Goal: Task Accomplishment & Management: Manage account settings

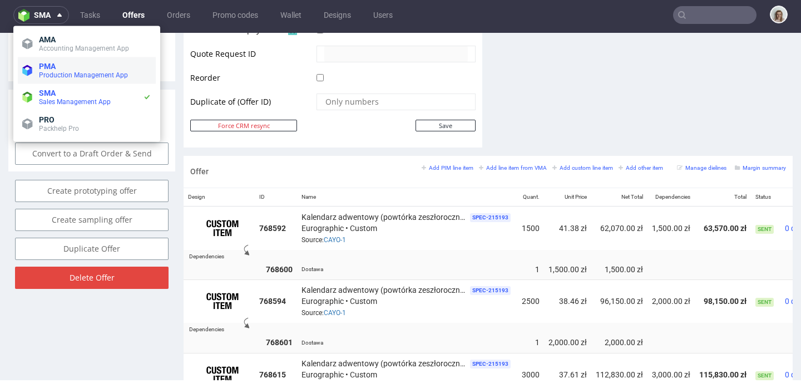
scroll to position [0, 68]
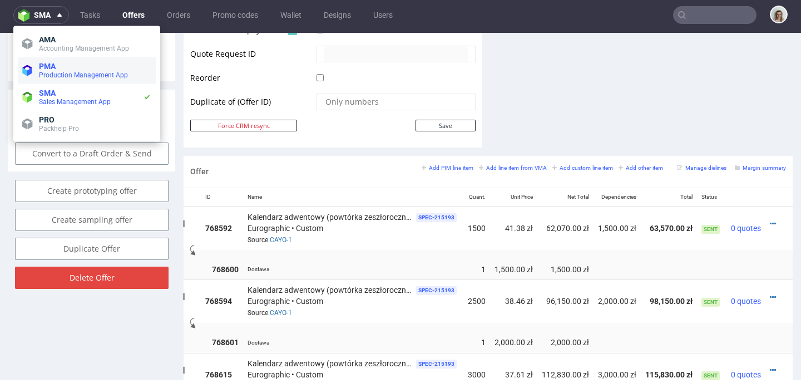
click at [32, 71] on polygon at bounding box center [29, 72] width 5 height 8
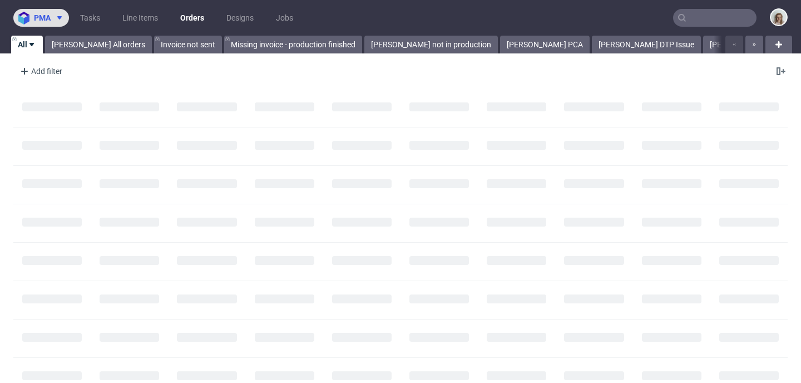
click at [39, 19] on span "pma" at bounding box center [42, 18] width 17 height 8
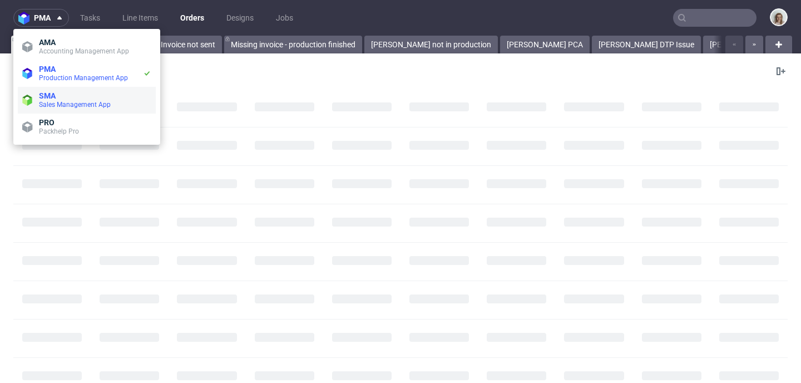
click at [43, 93] on span "SMA" at bounding box center [47, 95] width 17 height 9
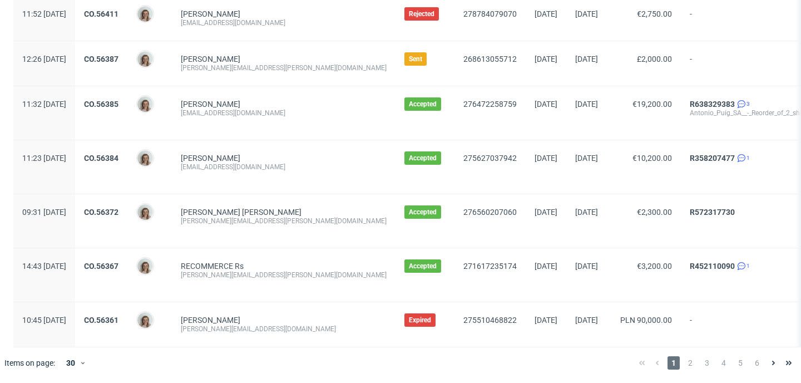
scroll to position [1322, 0]
click at [684, 359] on span "2" at bounding box center [690, 362] width 12 height 13
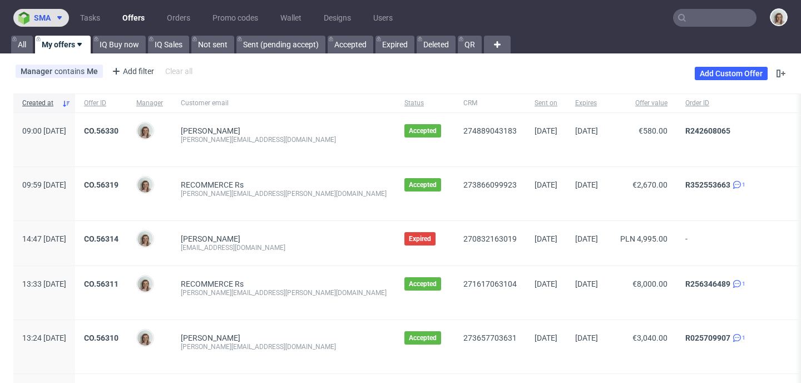
click at [64, 17] on icon at bounding box center [59, 17] width 9 height 9
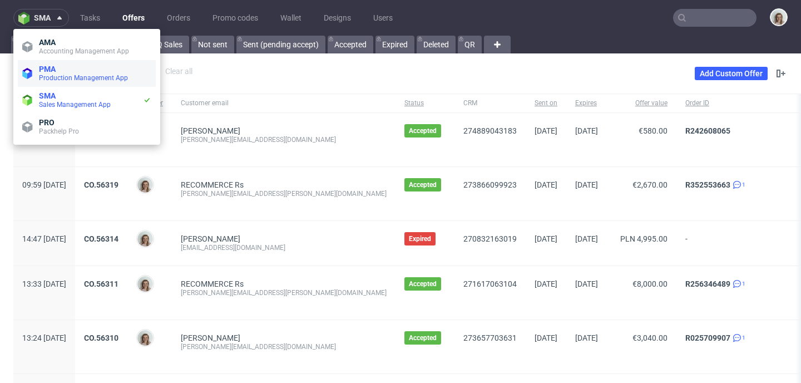
click at [67, 72] on span "PMA" at bounding box center [95, 69] width 112 height 9
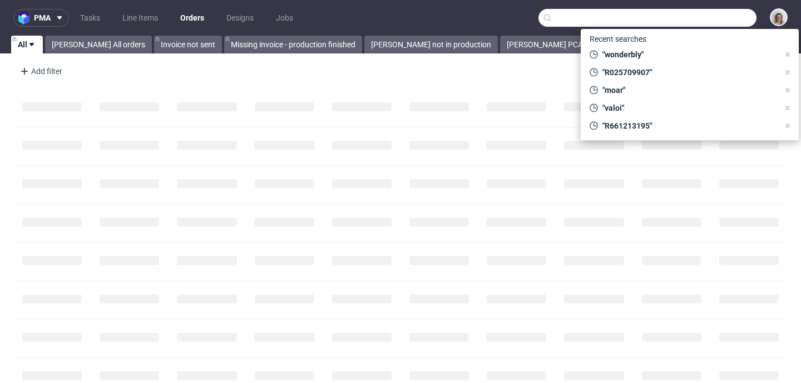
click at [715, 17] on input "text" at bounding box center [647, 18] width 218 height 18
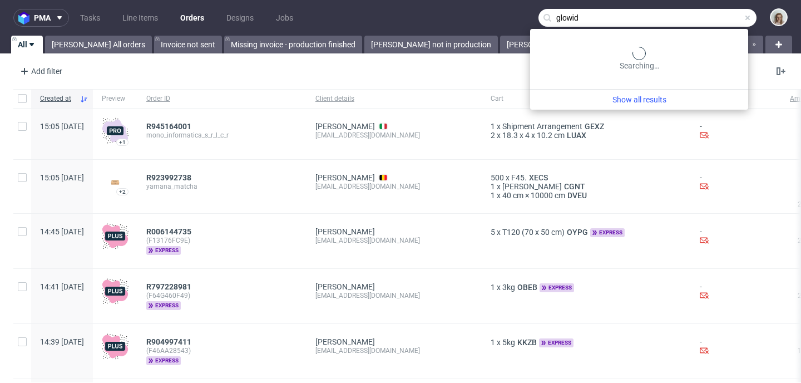
type input "glowid"
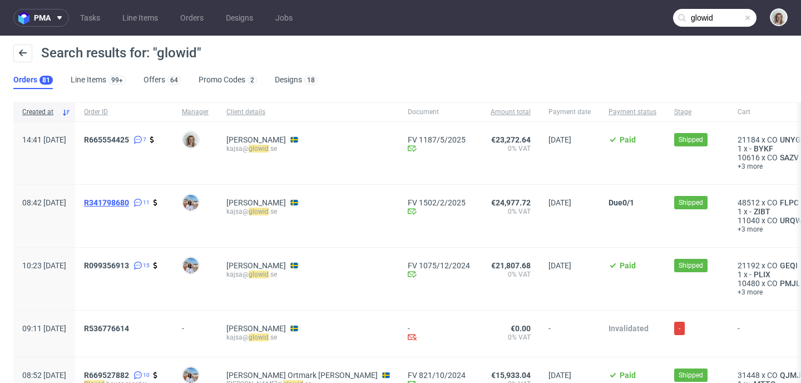
click at [129, 198] on span "R341798680" at bounding box center [106, 202] width 45 height 9
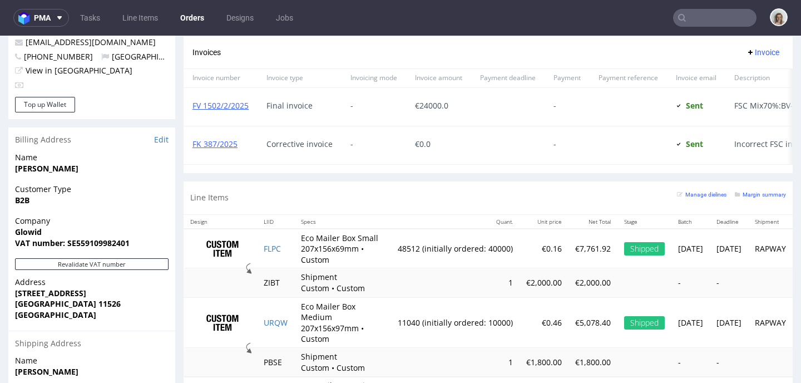
scroll to position [93, 0]
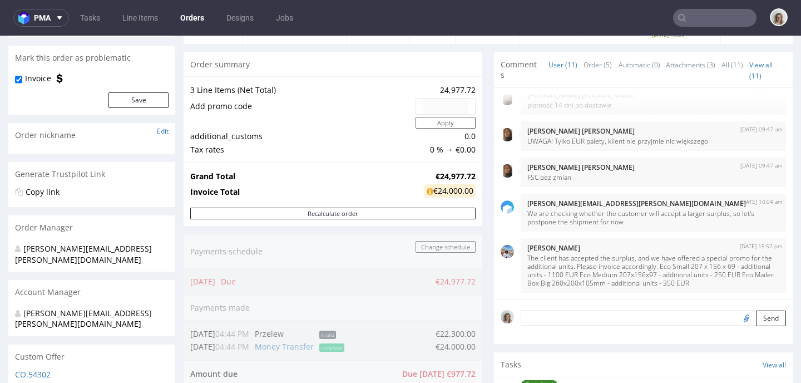
type input "glowid"
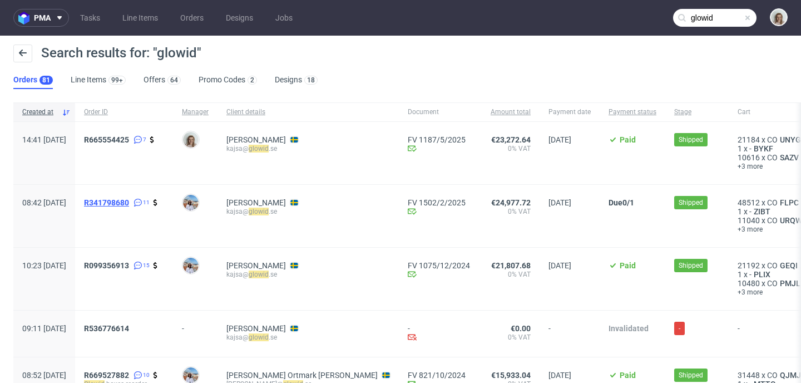
click at [129, 206] on span "R341798680" at bounding box center [106, 202] width 45 height 9
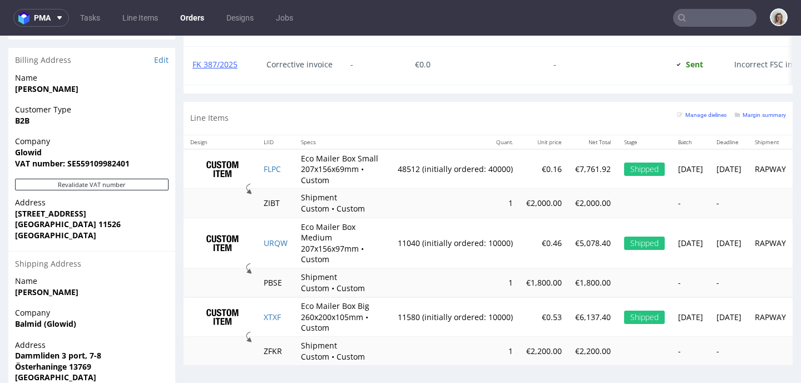
scroll to position [676, 0]
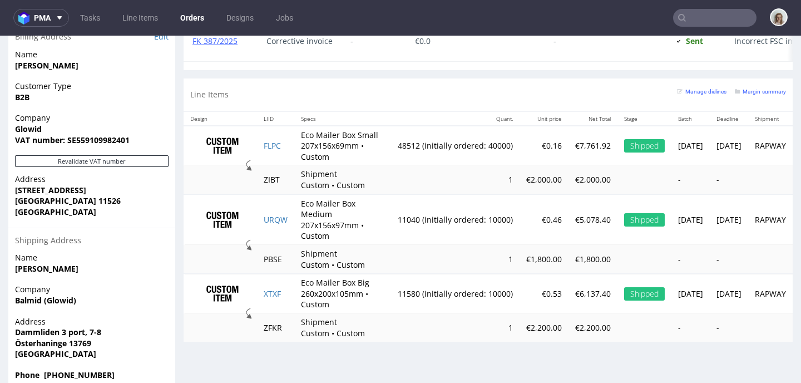
type input "glowid"
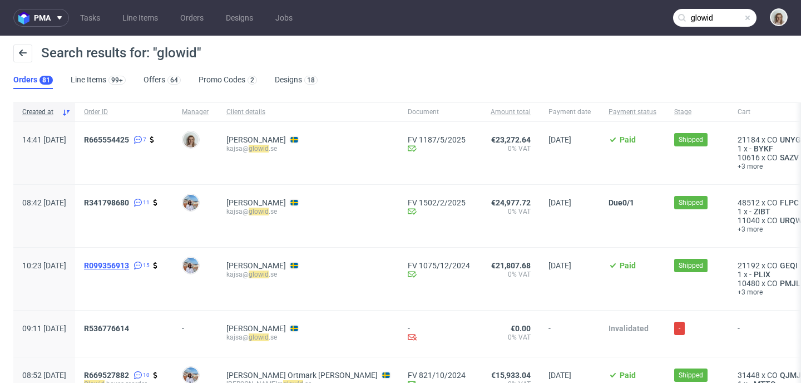
click at [122, 261] on span "R099356913" at bounding box center [106, 265] width 45 height 9
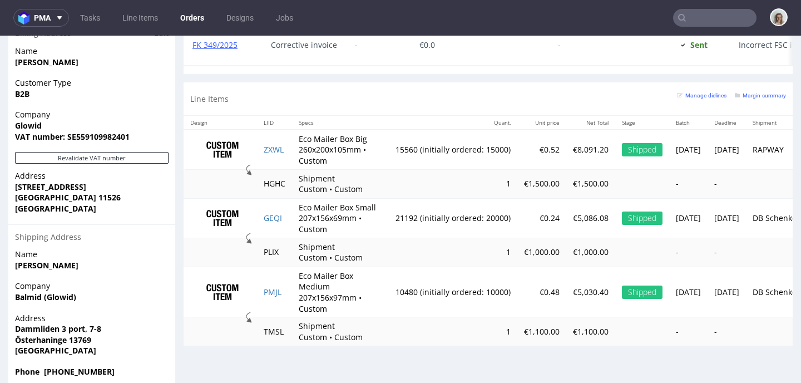
scroll to position [682, 0]
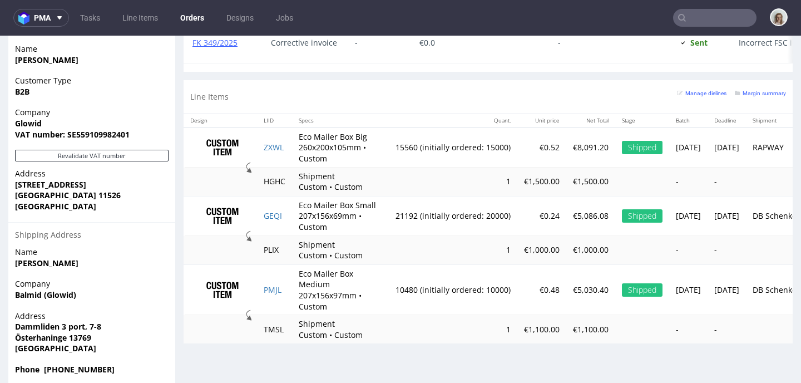
click at [685, 18] on input "text" at bounding box center [714, 18] width 83 height 18
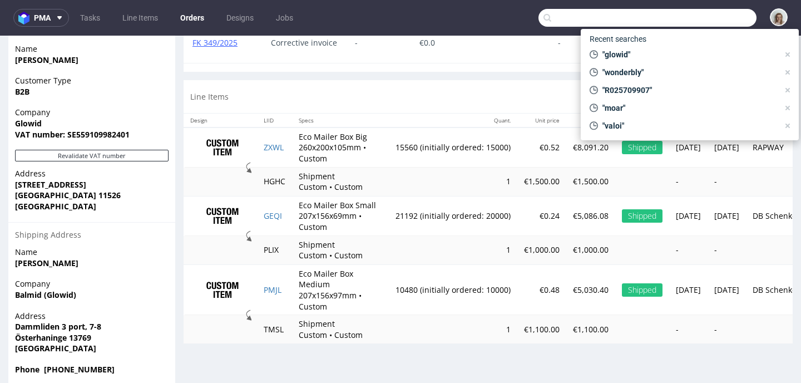
paste input "d.vutera@miaburton.com"
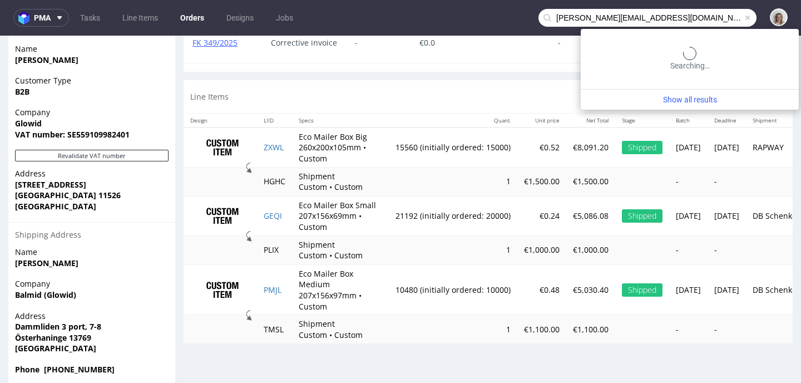
type input "d.vutera@miaburton.com"
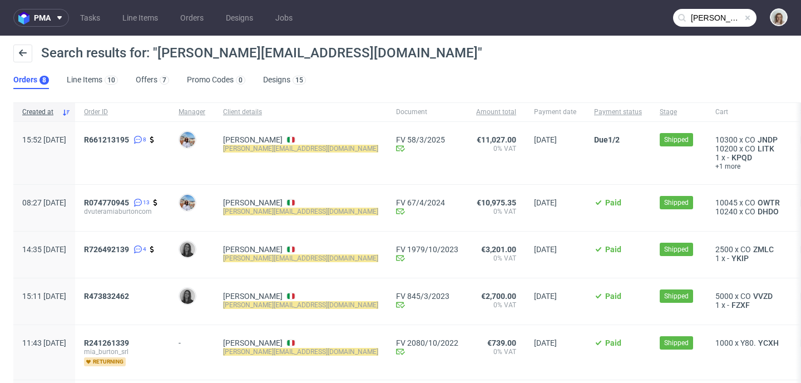
click at [743, 18] on span at bounding box center [747, 17] width 9 height 9
click at [729, 16] on input "text" at bounding box center [714, 18] width 83 height 18
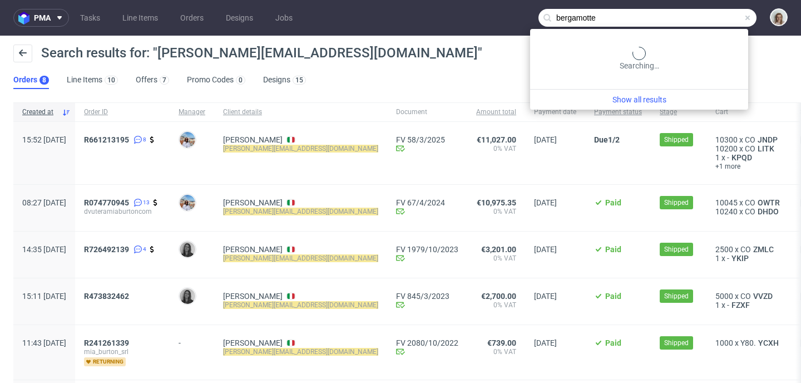
type input "bergamotte"
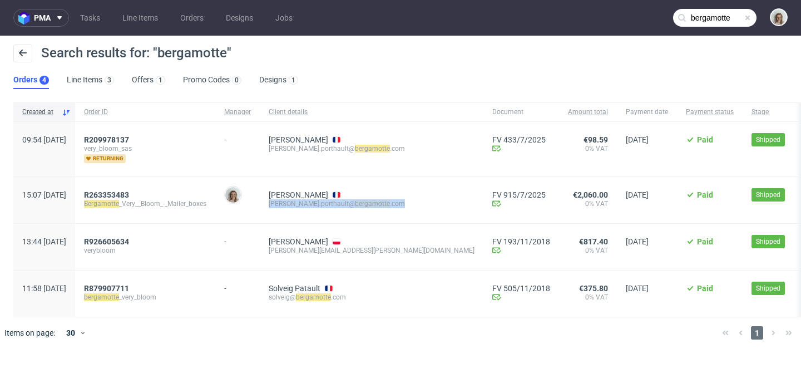
drag, startPoint x: 408, startPoint y: 205, endPoint x: 304, endPoint y: 202, distance: 104.1
click at [304, 202] on div "Gladys Porthault gladys.porthault@ bergamotte .com" at bounding box center [372, 200] width 224 height 46
copy div "gladys.porthault@ bergamotte .com"
click at [129, 196] on span "R263353483" at bounding box center [106, 194] width 45 height 9
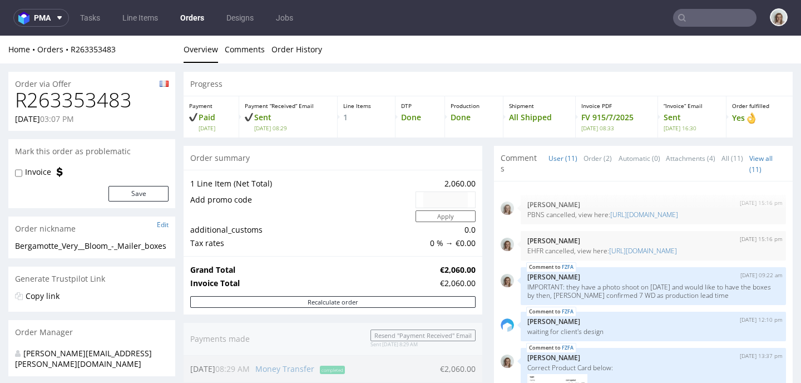
scroll to position [433, 0]
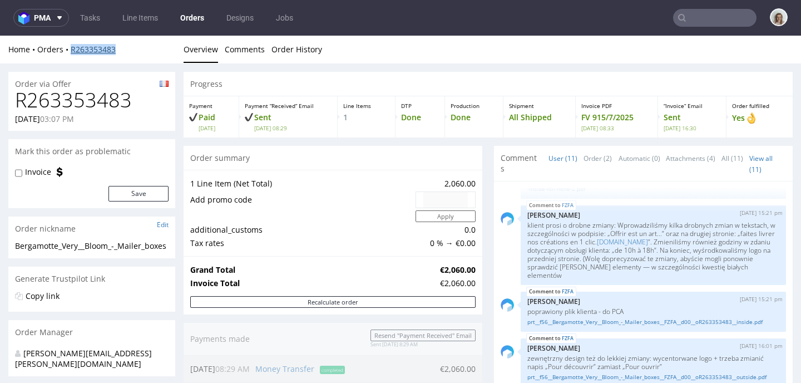
drag, startPoint x: 121, startPoint y: 50, endPoint x: 71, endPoint y: 50, distance: 50.6
click at [71, 50] on div "Home Orders R263353483" at bounding box center [91, 49] width 167 height 11
copy link "R263353483"
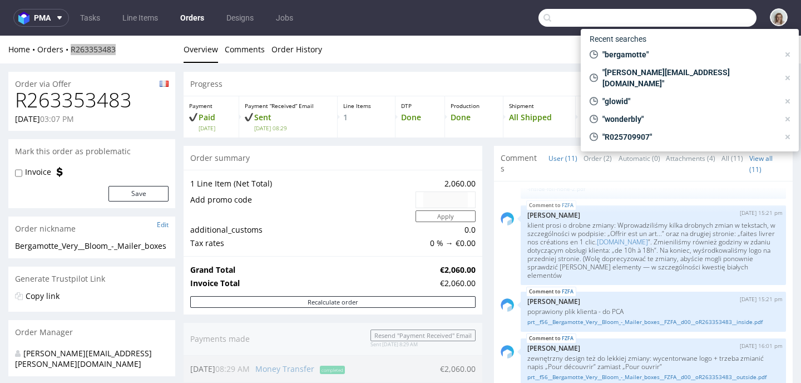
click at [689, 15] on input "text" at bounding box center [647, 18] width 218 height 18
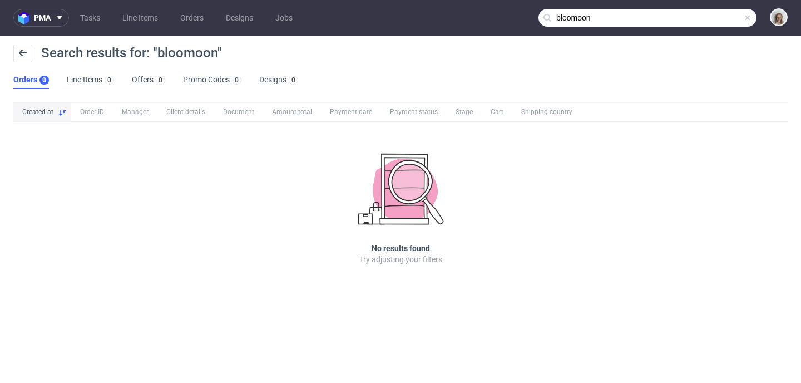
click at [701, 15] on input "bloomoon" at bounding box center [647, 18] width 218 height 18
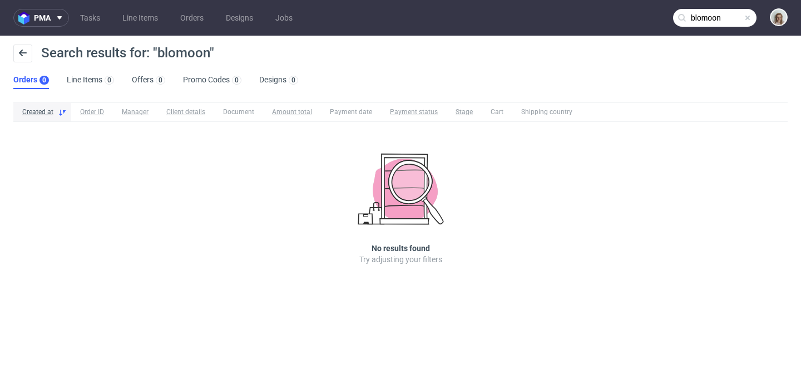
click at [709, 17] on input "blomoon" at bounding box center [714, 18] width 83 height 18
click at [704, 15] on input "blooon" at bounding box center [714, 18] width 83 height 18
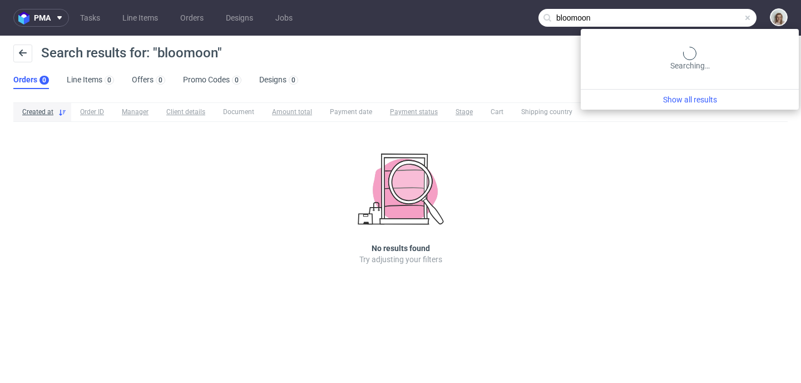
click at [726, 16] on input "bloomoon" at bounding box center [647, 18] width 218 height 18
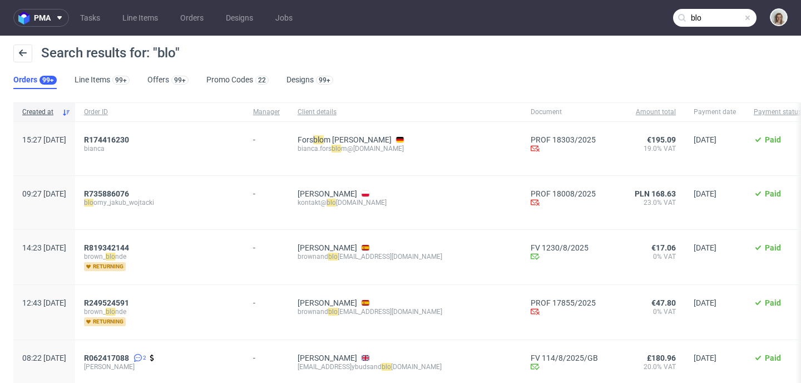
click at [694, 19] on input "blo" at bounding box center [714, 18] width 83 height 18
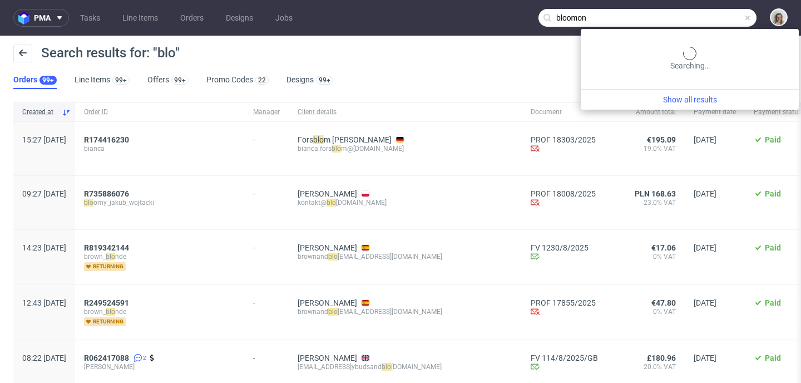
type input "bloomon"
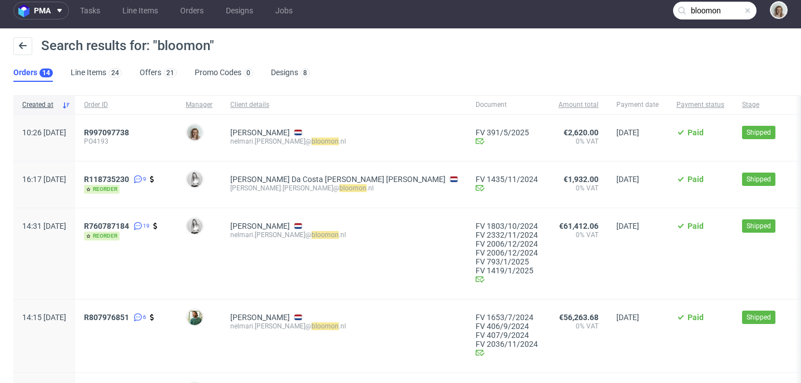
scroll to position [8, 0]
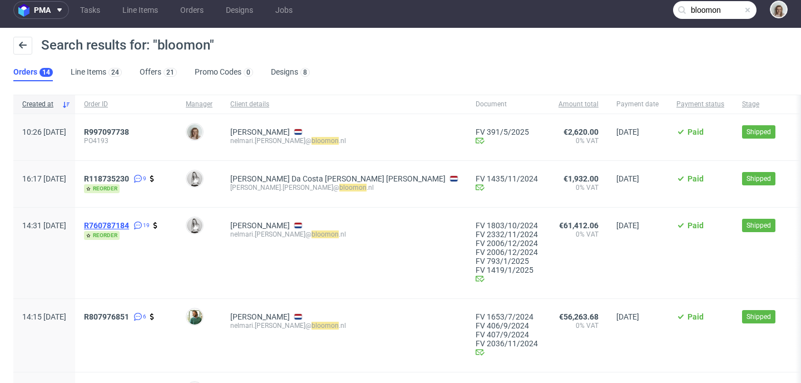
click at [129, 222] on span "R760787184" at bounding box center [106, 225] width 45 height 9
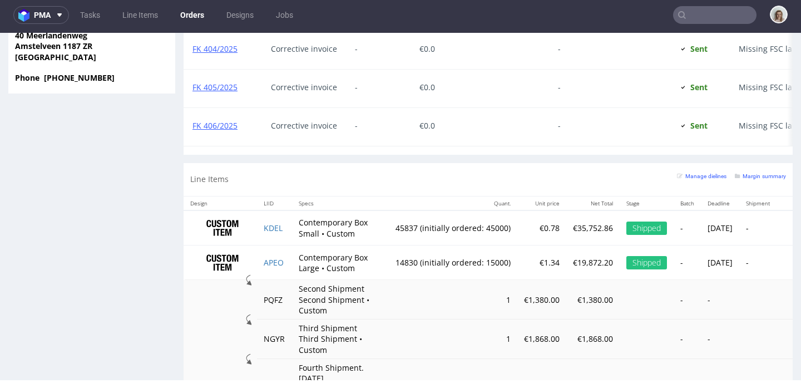
scroll to position [982, 0]
click at [60, 18] on icon at bounding box center [59, 15] width 9 height 9
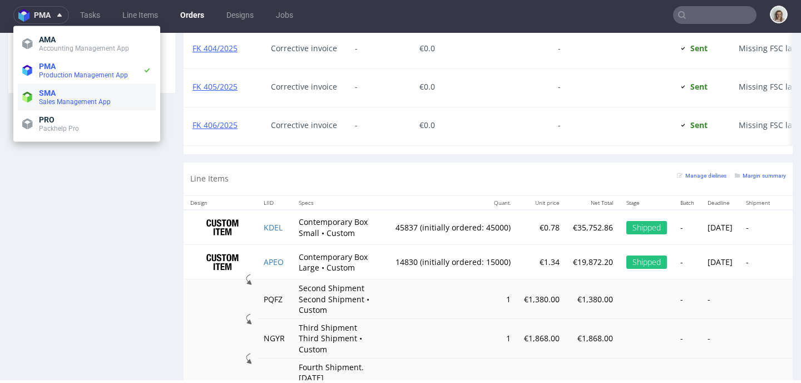
click at [64, 84] on li "SMA Sales Management App" at bounding box center [87, 97] width 138 height 27
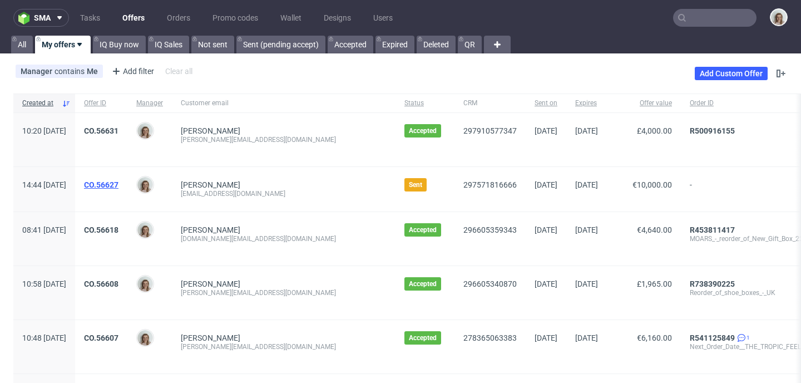
click at [118, 182] on link "CO.56627" at bounding box center [101, 184] width 34 height 9
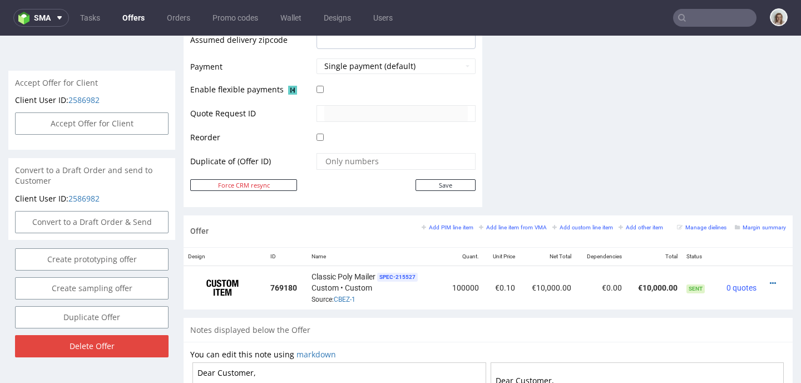
scroll to position [502, 0]
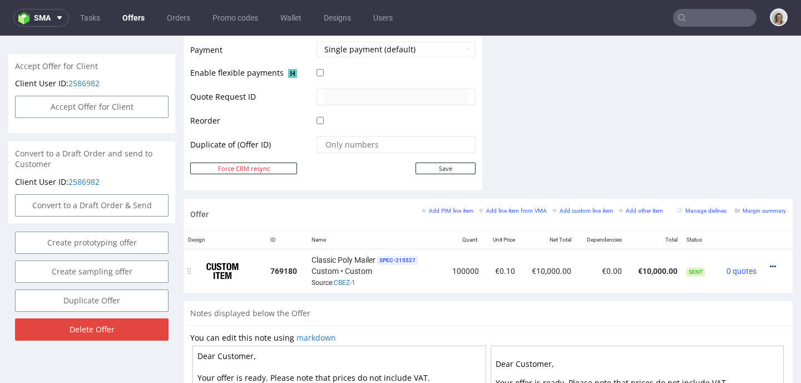
click at [770, 265] on icon at bounding box center [773, 267] width 6 height 8
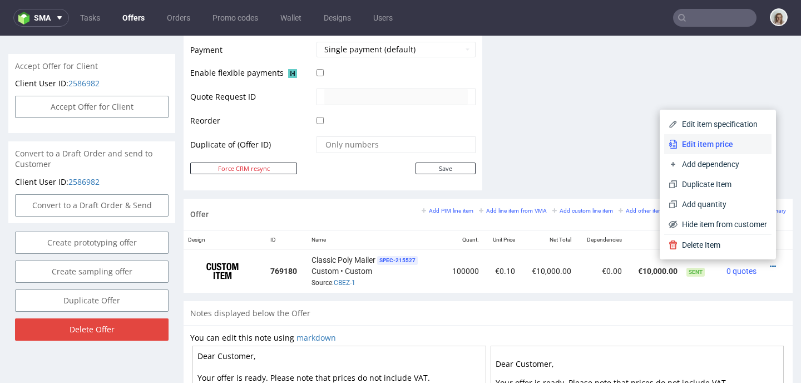
click at [704, 146] on span "Edit item price" at bounding box center [722, 143] width 90 height 11
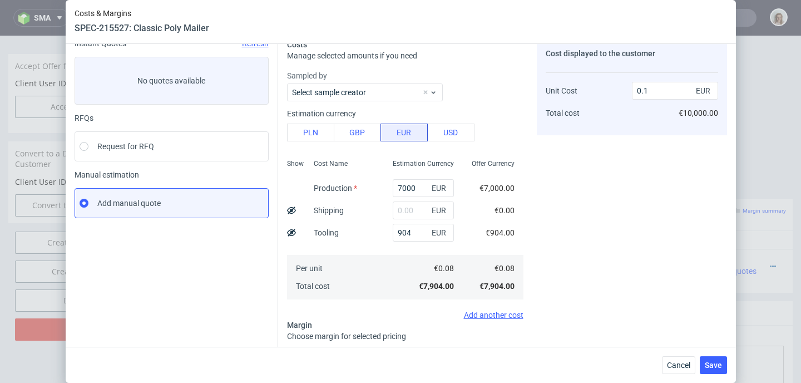
scroll to position [0, 0]
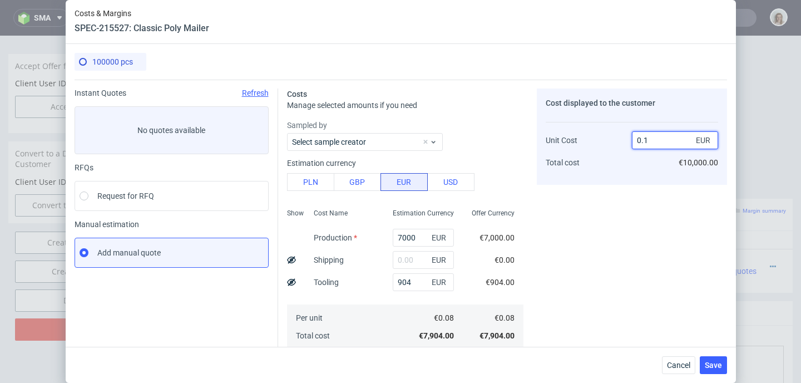
click at [672, 132] on input "0.1" at bounding box center [675, 140] width 86 height 18
click at [667, 137] on input "0.1" at bounding box center [675, 140] width 86 height 18
type input "0."
type input "-Infinity"
type input "0.09"
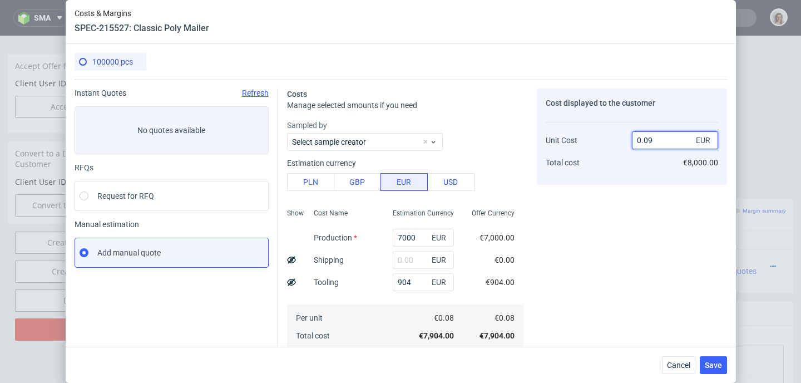
type input "11.11111111111111"
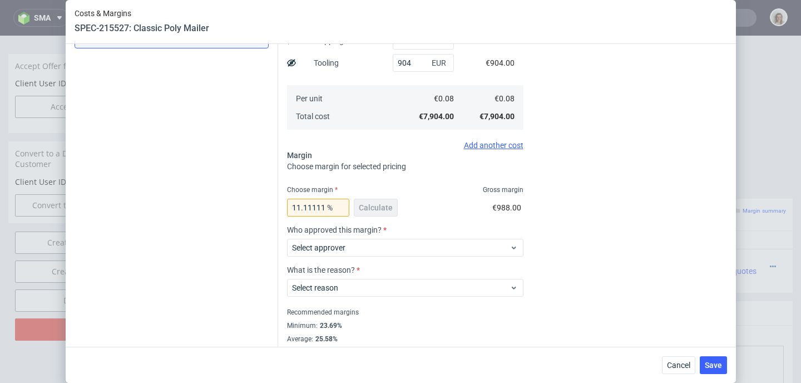
scroll to position [238, 0]
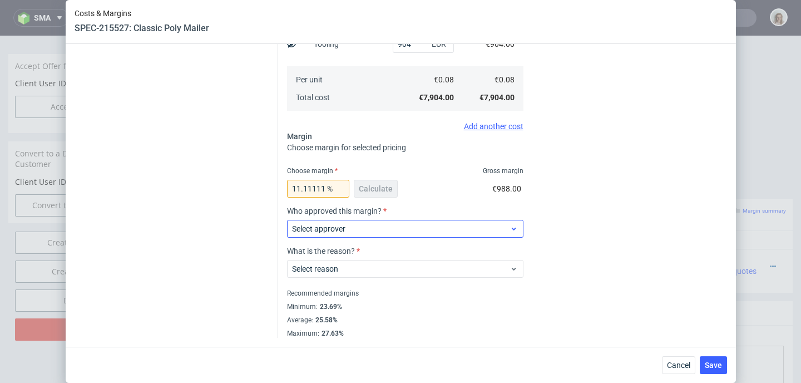
type input "0.09"
click at [493, 225] on span "Select approver" at bounding box center [401, 228] width 218 height 11
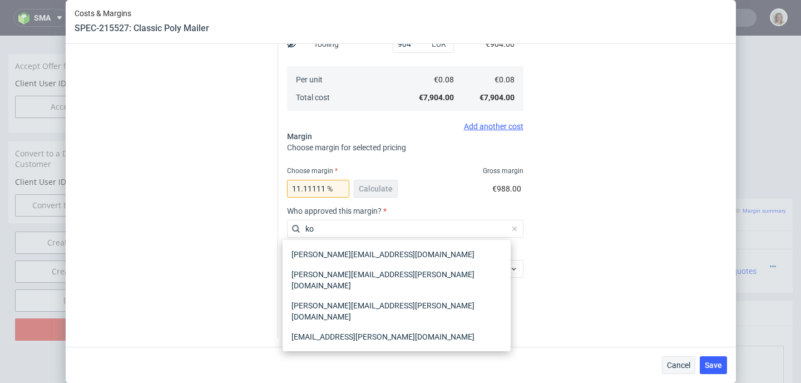
type input "ko"
click at [690, 359] on button "Cancel" at bounding box center [678, 365] width 33 height 18
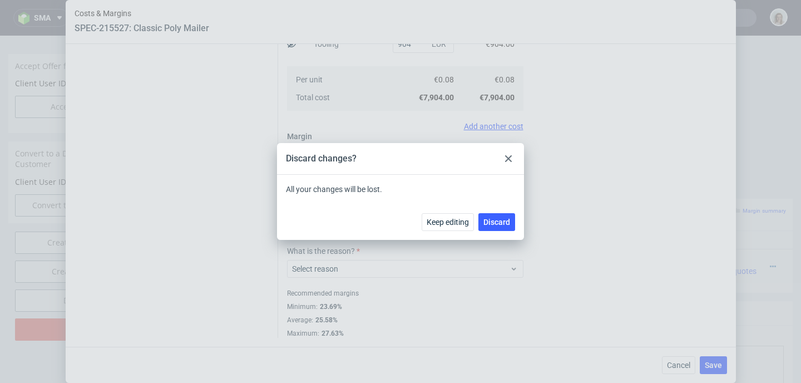
click at [507, 158] on icon at bounding box center [508, 158] width 7 height 7
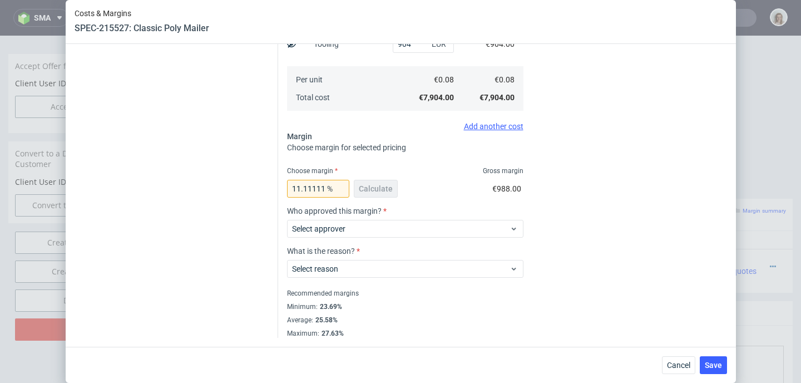
click at [773, 71] on div "Costs & Margins SPEC-215527: Classic Poly Mailer 100000 pcs Instant Quotes Refr…" at bounding box center [400, 191] width 801 height 383
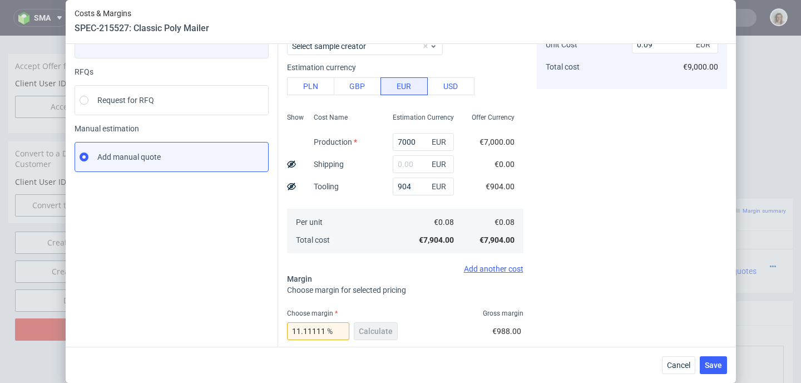
scroll to position [0, 0]
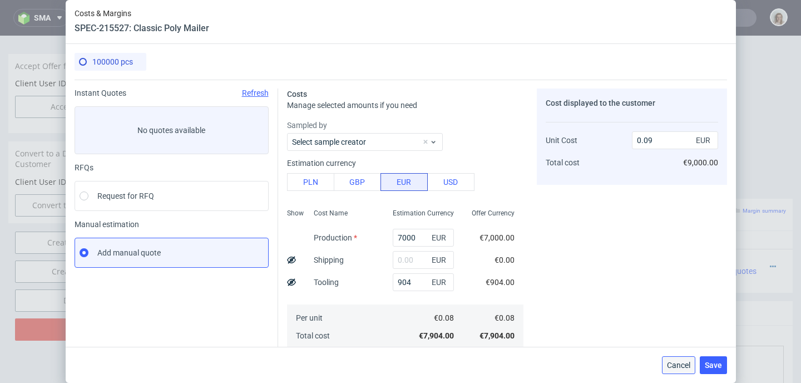
click at [682, 365] on span "Cancel" at bounding box center [678, 365] width 23 height 8
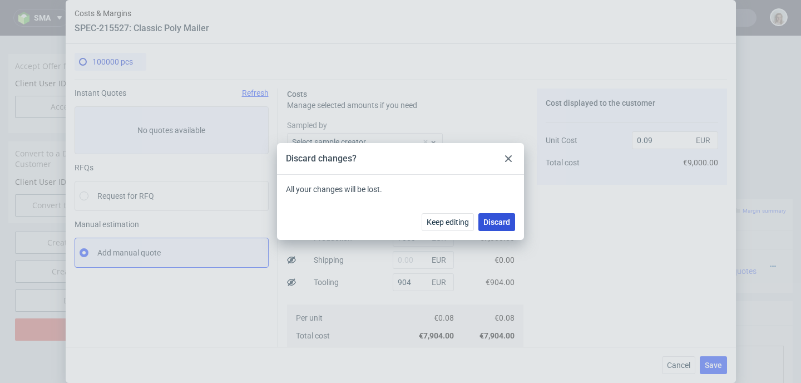
click at [512, 222] on button "Discard" at bounding box center [496, 222] width 37 height 18
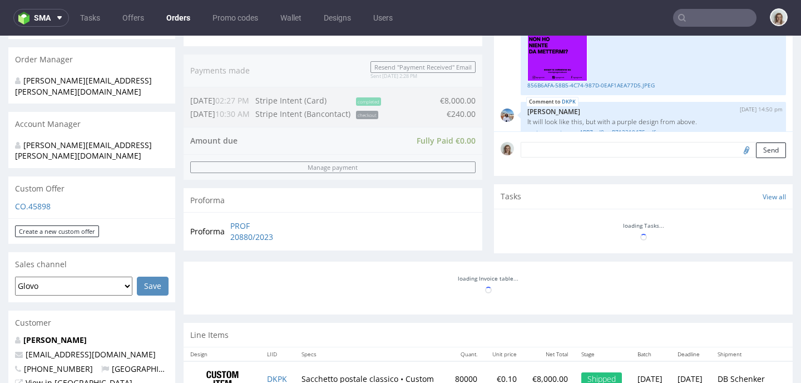
scroll to position [269, 0]
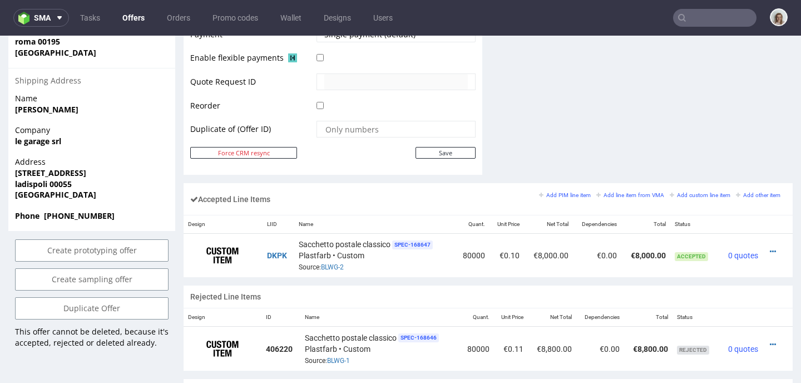
scroll to position [548, 0]
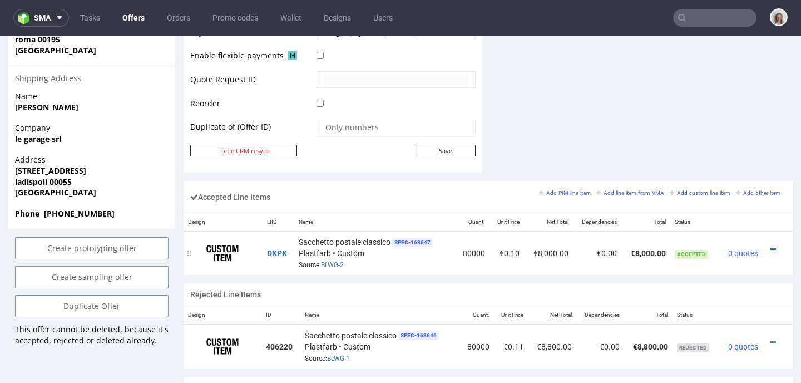
click at [770, 249] on icon at bounding box center [773, 249] width 6 height 8
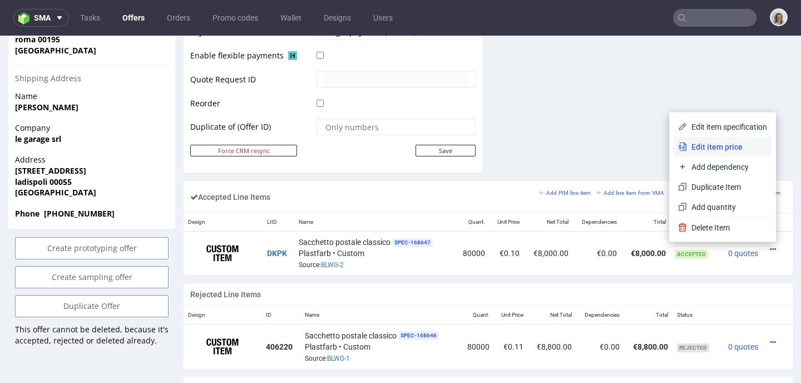
click at [729, 150] on span "Edit item price" at bounding box center [727, 146] width 80 height 11
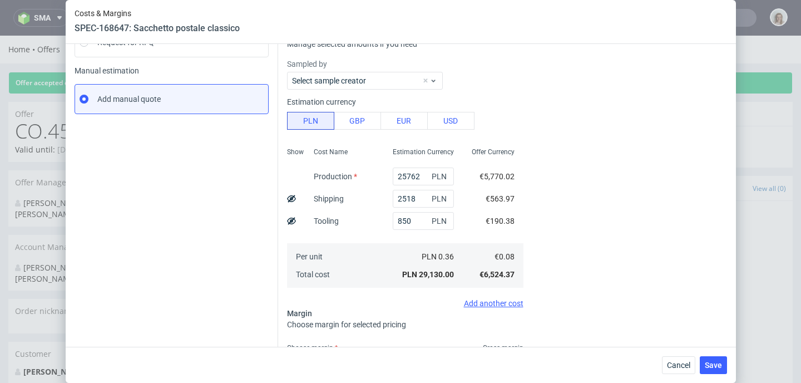
scroll to position [250, 0]
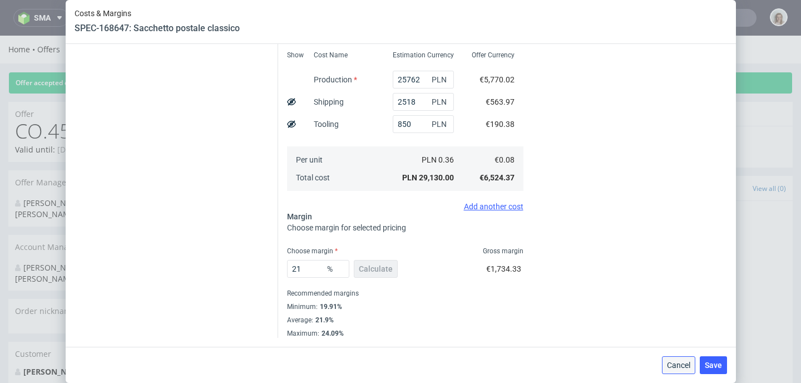
click at [676, 359] on button "Cancel" at bounding box center [678, 365] width 33 height 18
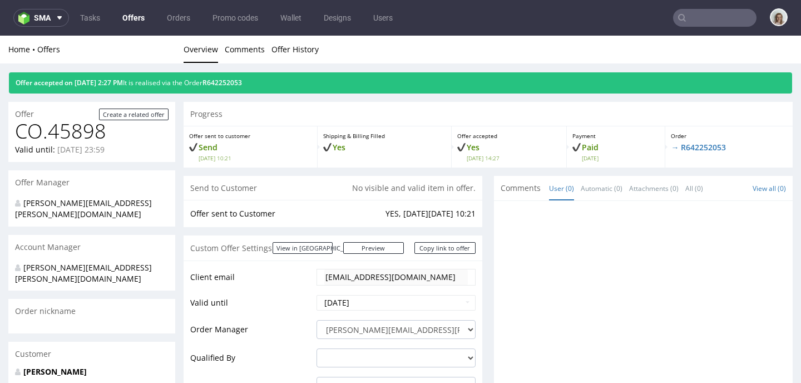
click at [694, 13] on input "text" at bounding box center [714, 18] width 83 height 18
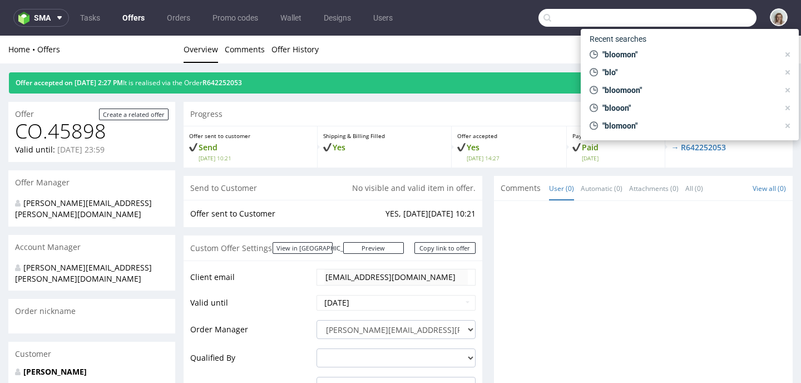
paste input "monika.sidorowicz@hairmate.com"
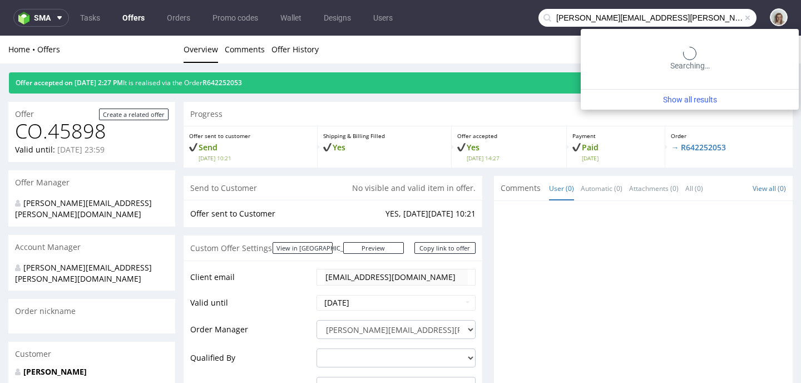
type input "monika.sidorowicz@hairmate.com"
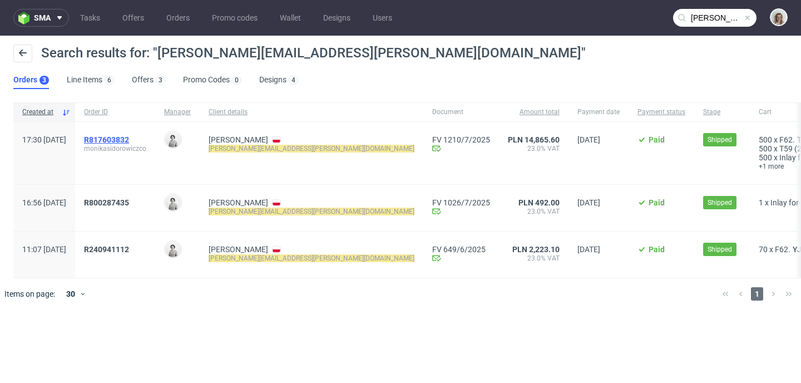
click at [129, 141] on span "R817603832" at bounding box center [106, 139] width 45 height 9
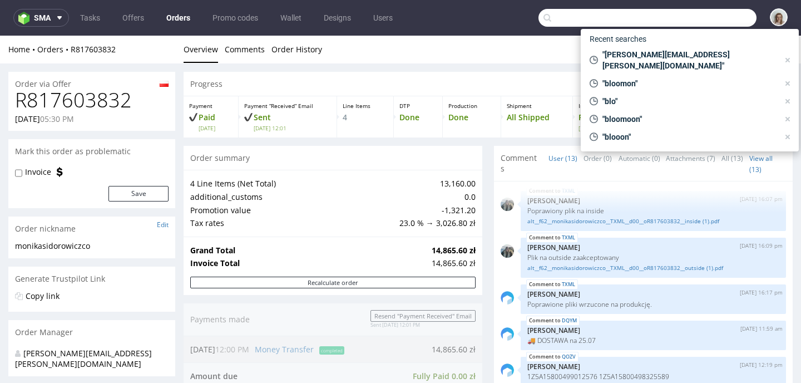
click at [718, 18] on input "text" at bounding box center [647, 18] width 218 height 18
paste input "info@backcurrentofficial.com"
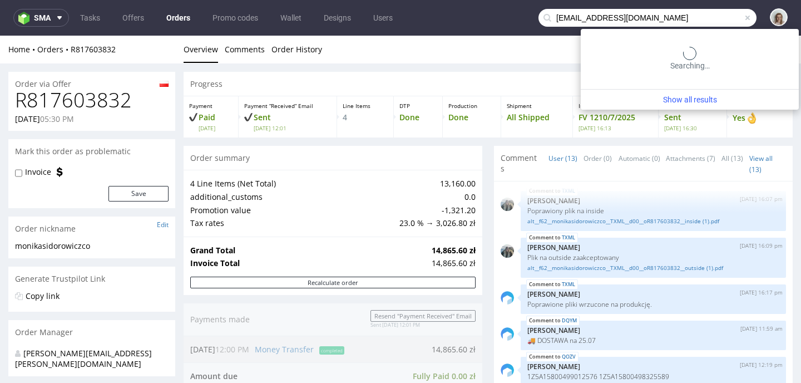
type input "info@backcurrentofficial.com"
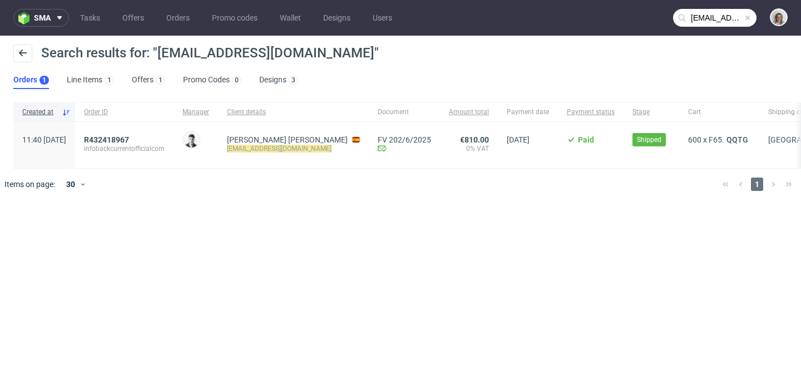
click at [748, 14] on span at bounding box center [747, 17] width 9 height 9
click at [745, 14] on input "text" at bounding box center [714, 18] width 83 height 18
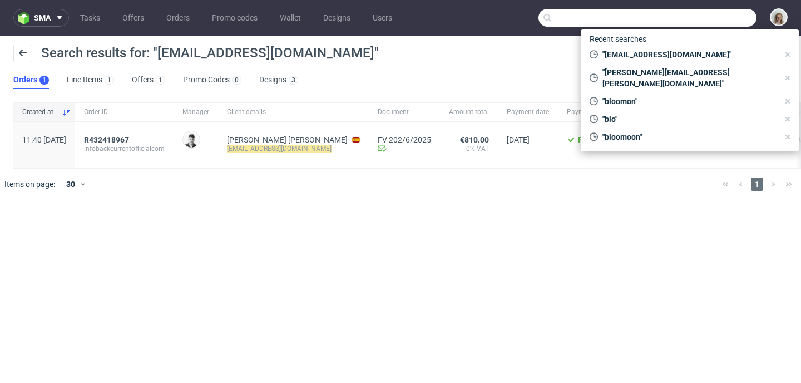
paste input "info@stonedeaffx.com"
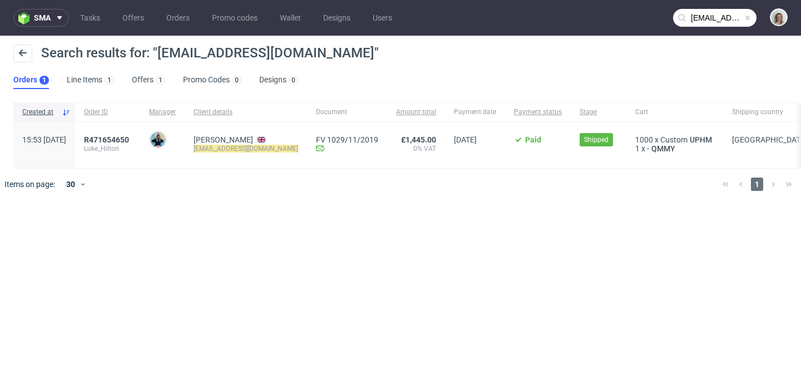
click at [706, 22] on input "info@stonedeaffx.com" at bounding box center [714, 18] width 83 height 18
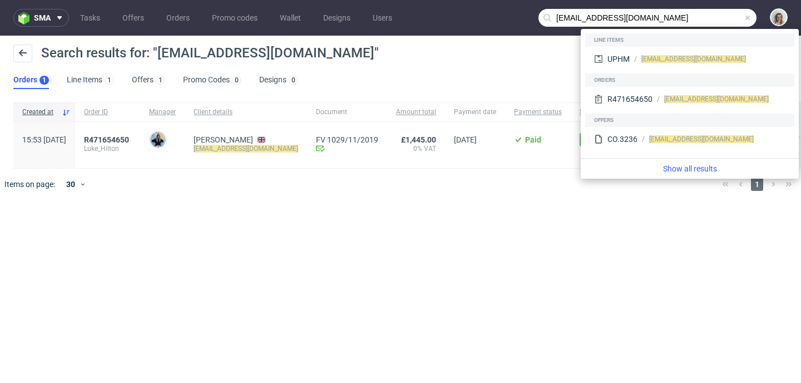
drag, startPoint x: 570, startPoint y: 18, endPoint x: 550, endPoint y: 16, distance: 20.1
click at [550, 17] on div "info@stonedeaffx.com" at bounding box center [647, 18] width 218 height 18
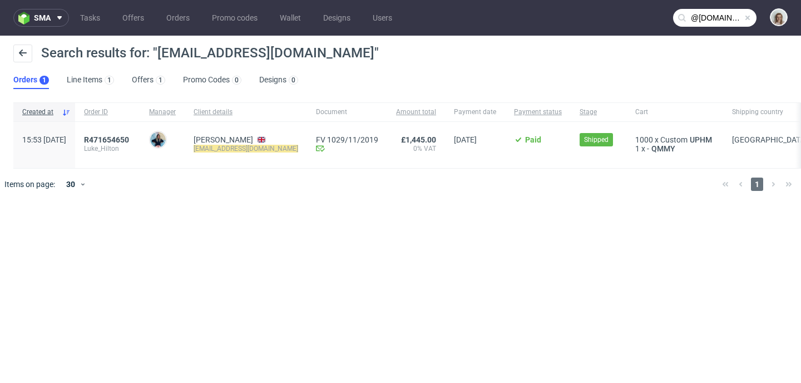
type input "@stonedeaffx.com"
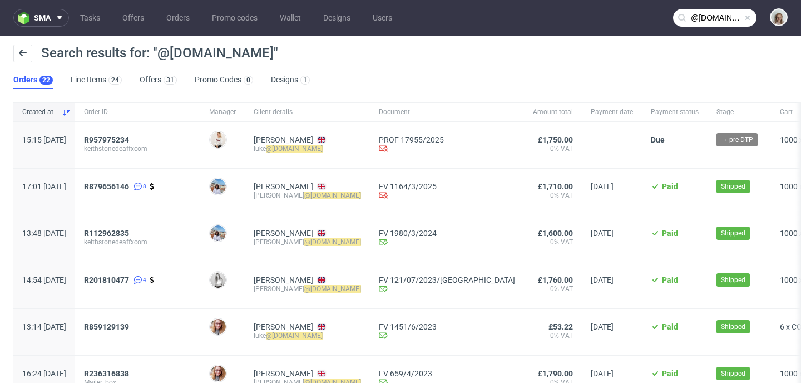
click at [743, 15] on span at bounding box center [747, 17] width 9 height 9
click at [733, 15] on input "text" at bounding box center [714, 18] width 83 height 18
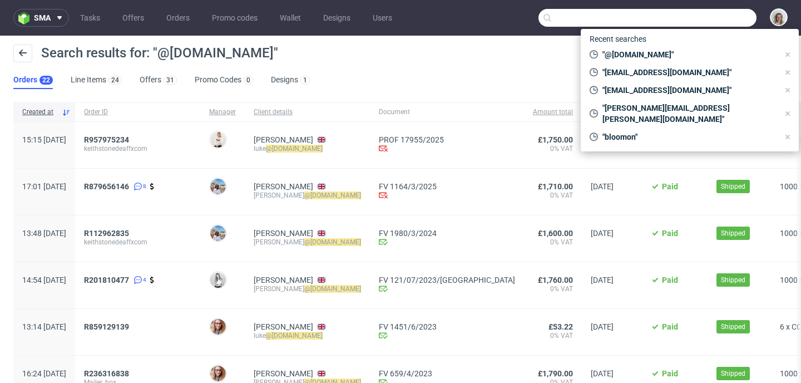
paste input "vh@locked-adventures.de"
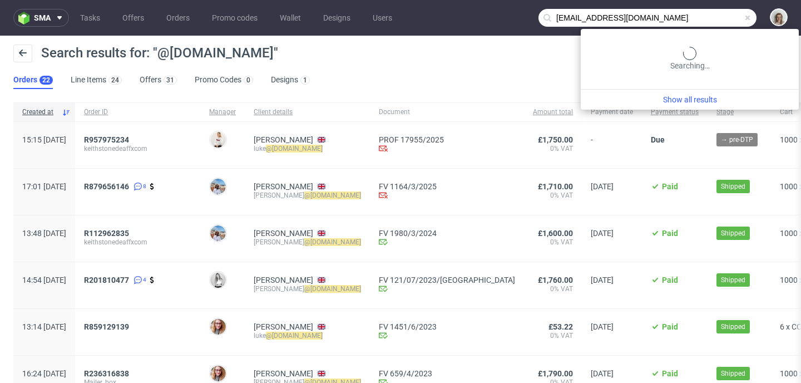
type input "vh@locked-adventures.de"
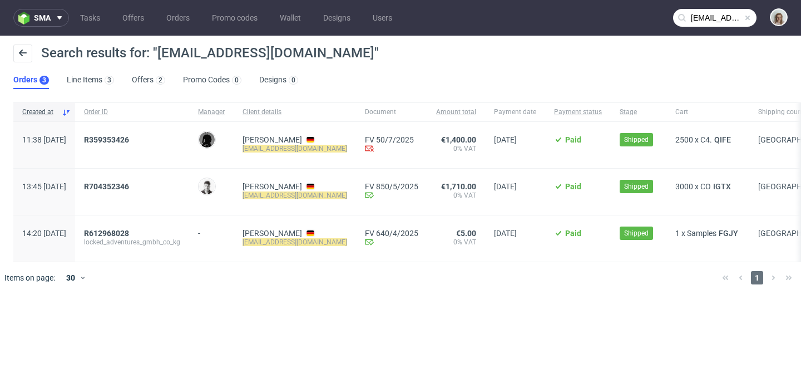
click at [749, 16] on span at bounding box center [747, 17] width 9 height 9
click at [734, 16] on input "text" at bounding box center [714, 18] width 83 height 18
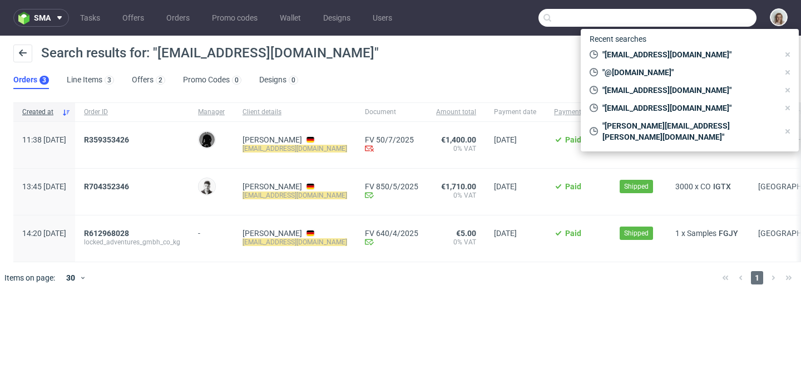
paste input "jpereira@americanpan.com"
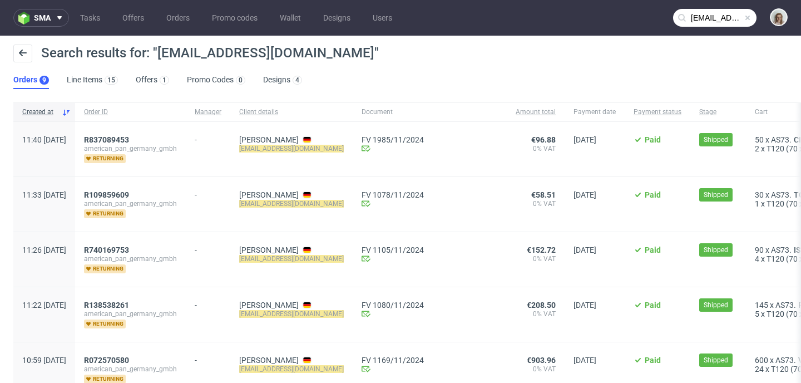
click at [702, 23] on input "jpereira@americanpan.com" at bounding box center [714, 18] width 83 height 18
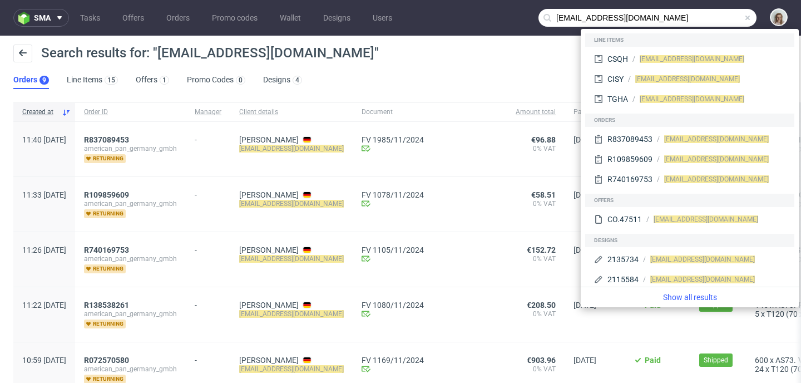
drag, startPoint x: 574, startPoint y: 17, endPoint x: 542, endPoint y: 16, distance: 32.3
click at [542, 16] on div "jpereira@americanpan.com" at bounding box center [647, 18] width 218 height 18
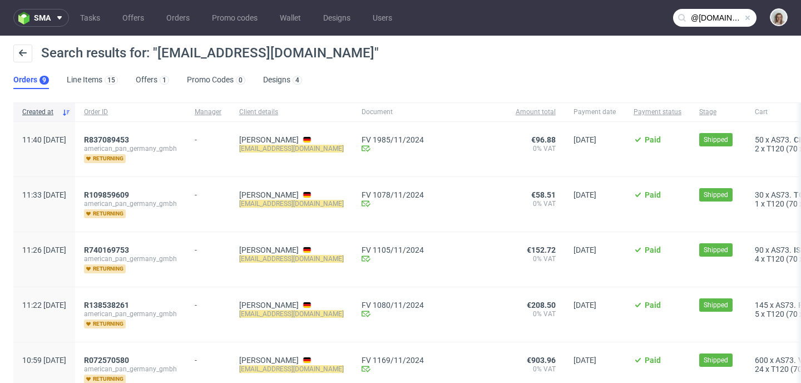
type input "@americanpan.com"
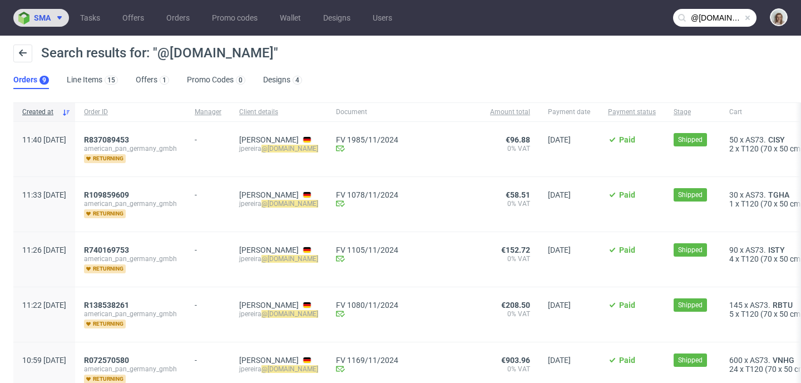
click at [44, 21] on span "sma" at bounding box center [42, 18] width 17 height 8
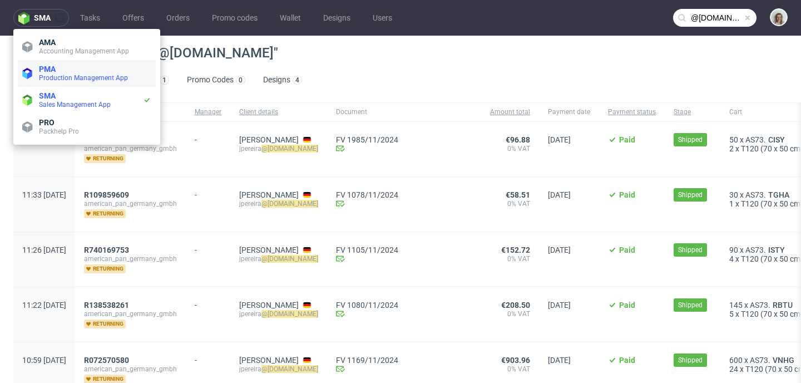
click at [50, 67] on span "PMA" at bounding box center [47, 69] width 17 height 9
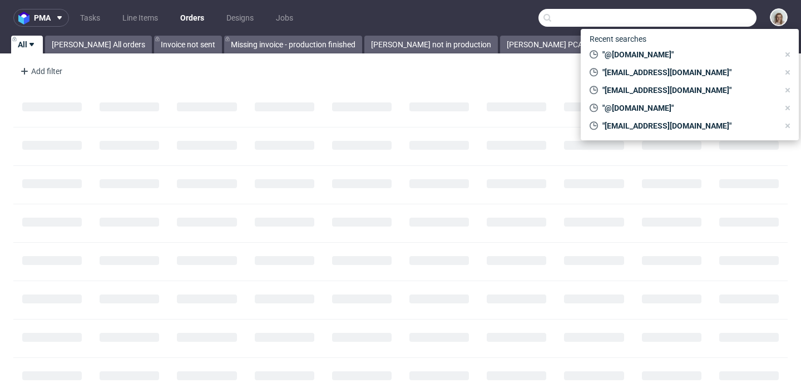
click at [695, 17] on input "text" at bounding box center [647, 18] width 218 height 18
paste input "business@excentred.com"
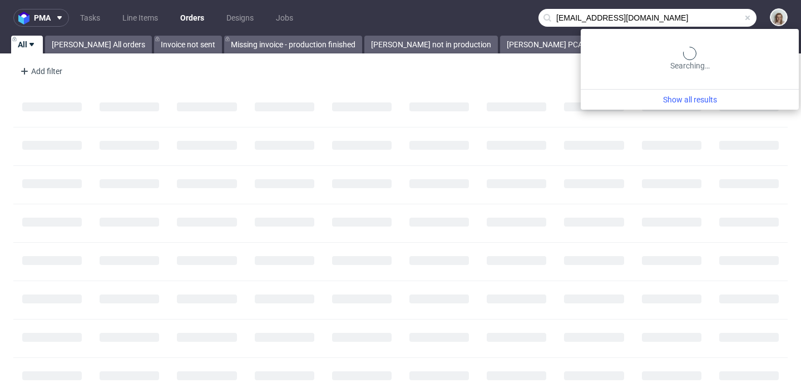
type input "business@excentred.com"
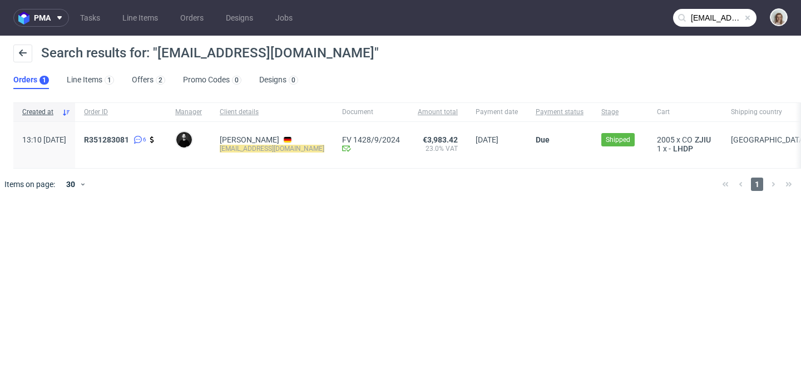
click at [749, 18] on span at bounding box center [747, 17] width 9 height 9
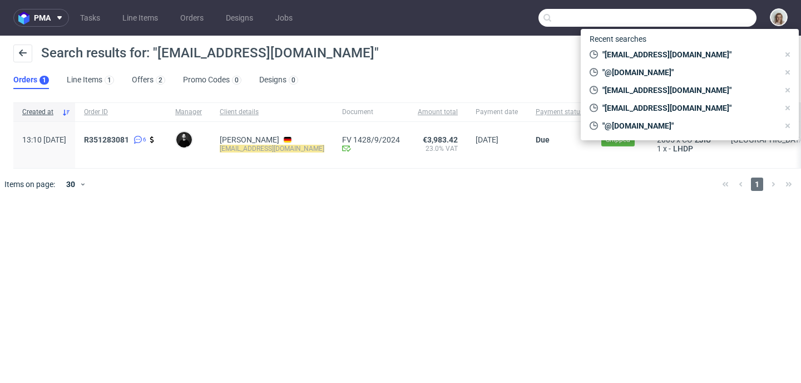
click at [740, 15] on input "text" at bounding box center [647, 18] width 218 height 18
paste input "mrepp@jeldwen.com"
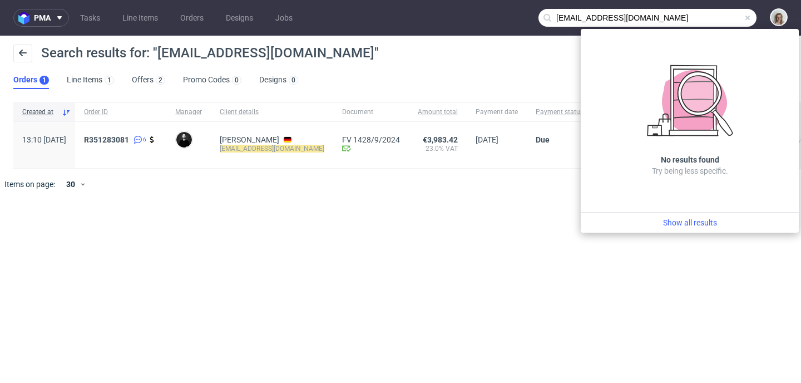
drag, startPoint x: 584, startPoint y: 14, endPoint x: 540, endPoint y: 15, distance: 43.9
click at [540, 15] on input "mrepp@jeldwen.com" at bounding box center [647, 18] width 218 height 18
type input "jeldwen.com"
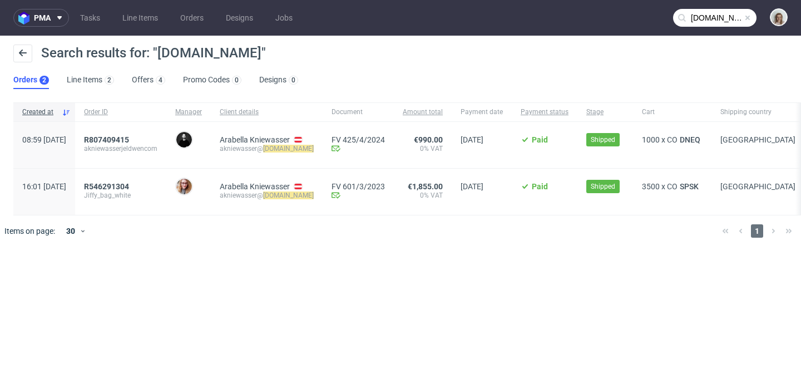
click at [748, 16] on span at bounding box center [747, 17] width 9 height 9
click at [739, 16] on input "text" at bounding box center [714, 18] width 83 height 18
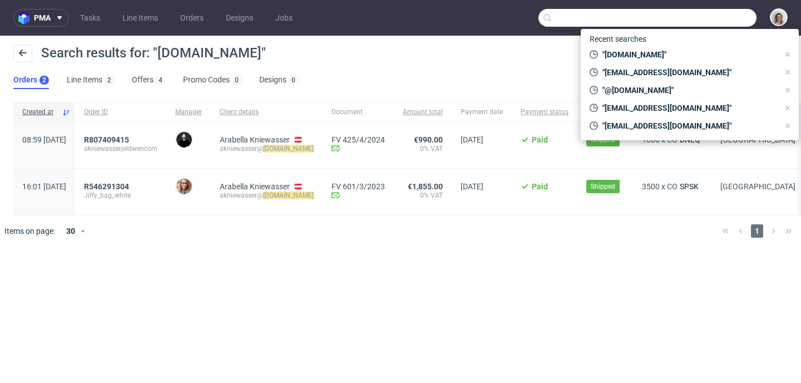
paste input "m.biazzo@thebioarte.com"
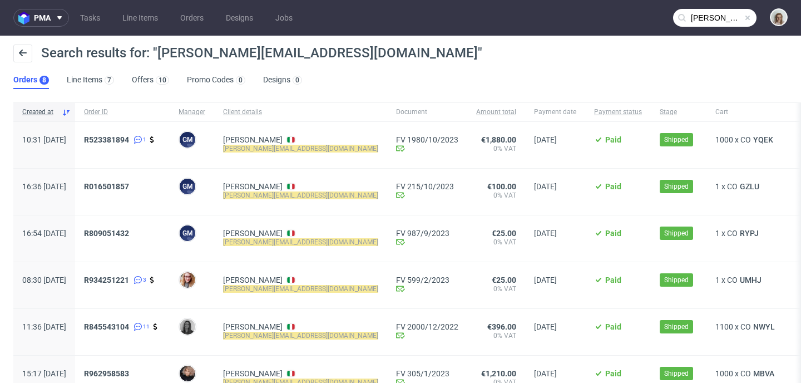
click at [695, 22] on input "m.biazzo@thebioarte.com" at bounding box center [714, 18] width 83 height 18
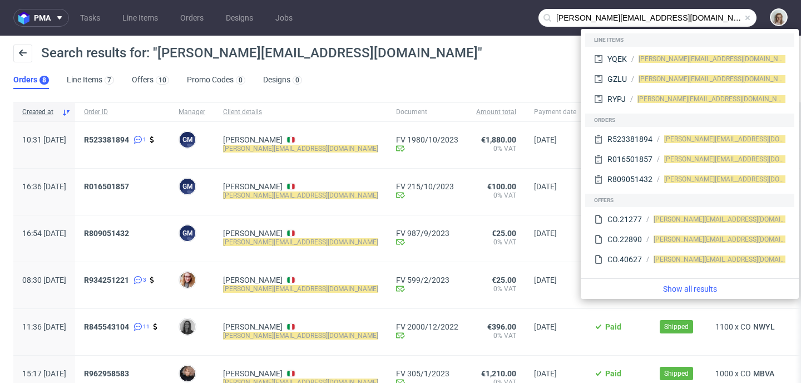
drag, startPoint x: 578, startPoint y: 16, endPoint x: 541, endPoint y: 15, distance: 37.3
click at [541, 15] on div "m.biazzo@thebioarte.com" at bounding box center [647, 18] width 218 height 18
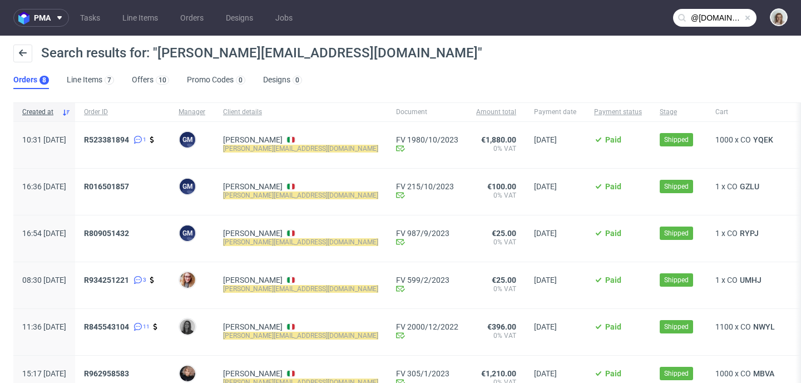
type input "@thebioarte.com"
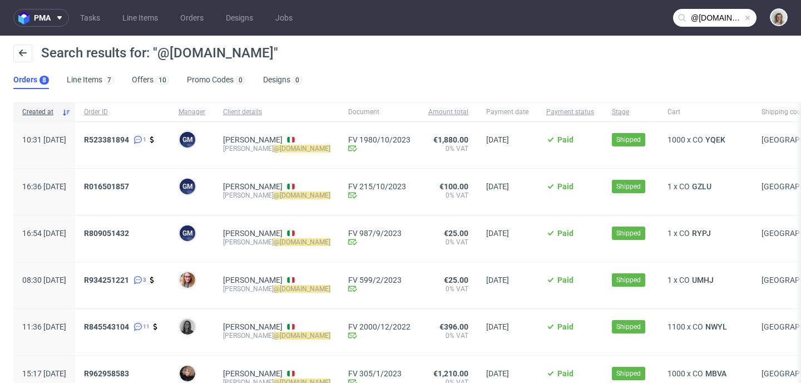
click at [743, 16] on span at bounding box center [747, 17] width 9 height 9
click at [731, 16] on input "text" at bounding box center [714, 18] width 83 height 18
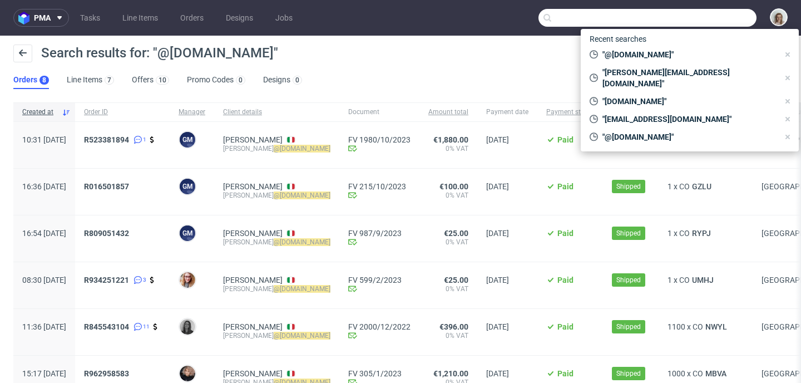
paste input "m.biazzo@thebioarte.com"
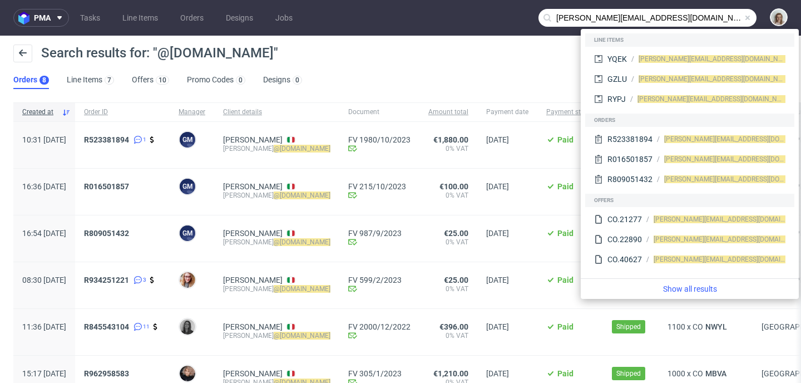
drag, startPoint x: 705, startPoint y: 17, endPoint x: 509, endPoint y: 9, distance: 195.9
click at [509, 9] on nav "pma Tasks Line Items Orders Designs Jobs m.biazzo@thebioarte.com" at bounding box center [400, 18] width 801 height 36
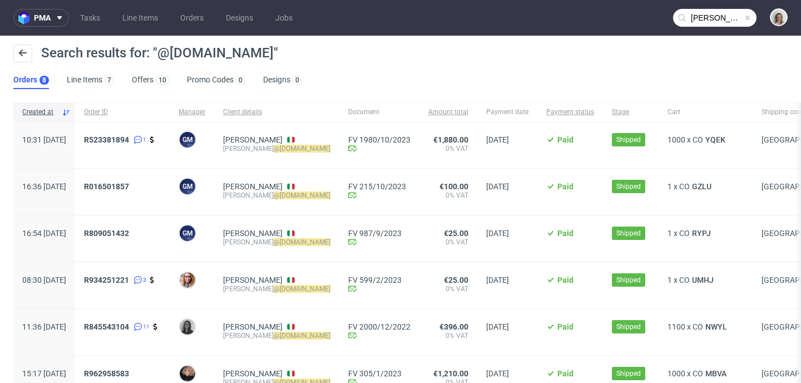
type input "alejandro"
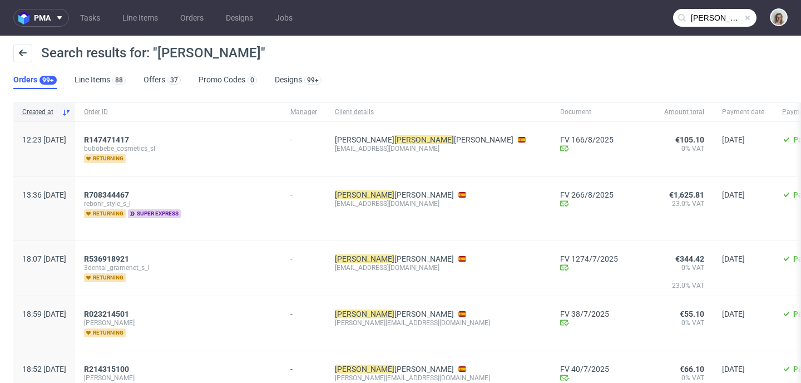
click at [743, 17] on span at bounding box center [747, 17] width 9 height 9
click at [734, 17] on input "text" at bounding box center [714, 18] width 83 height 18
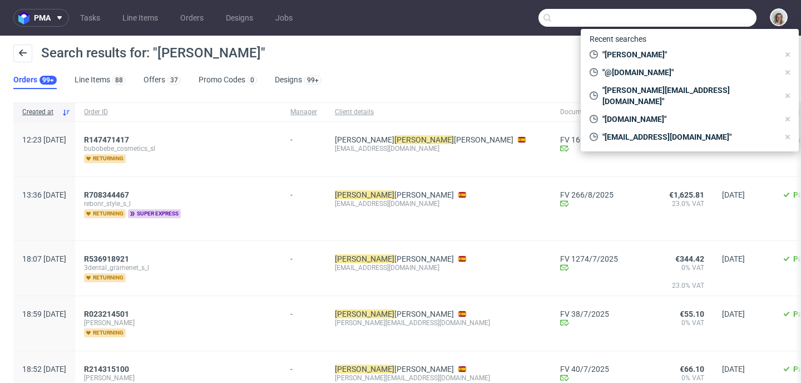
paste input "alejandro.gil@myfoodxperiences.com>"
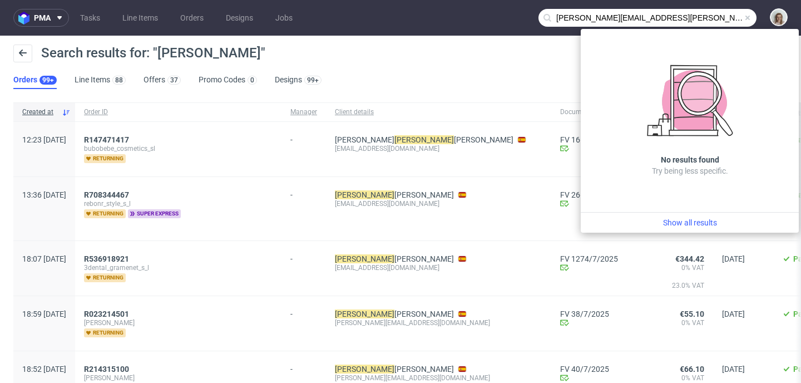
type input "alejandro.gil@myfoodxperiences.com"
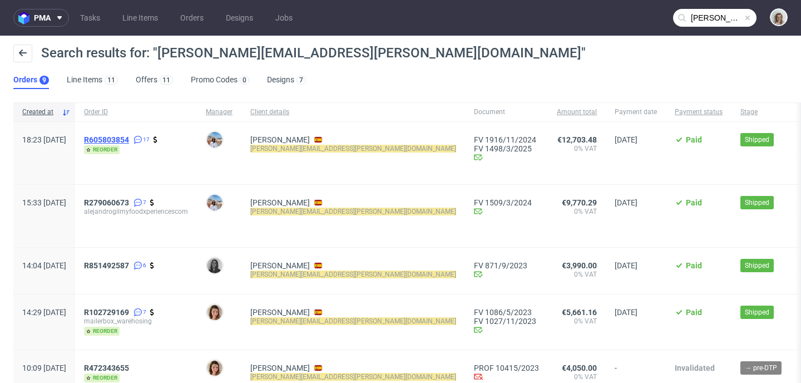
click at [129, 136] on span "R605803854" at bounding box center [106, 139] width 45 height 9
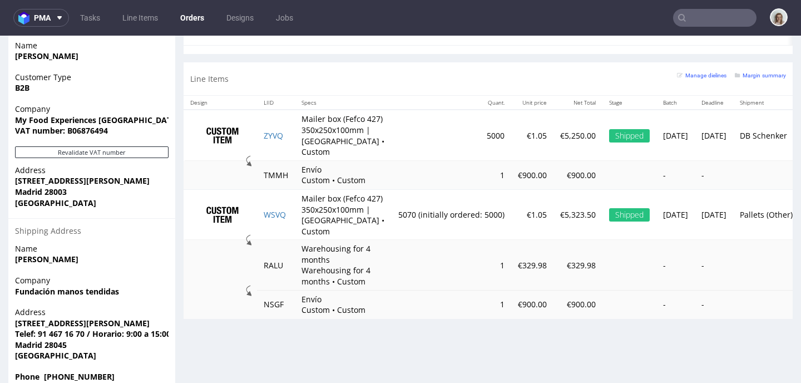
scroll to position [709, 0]
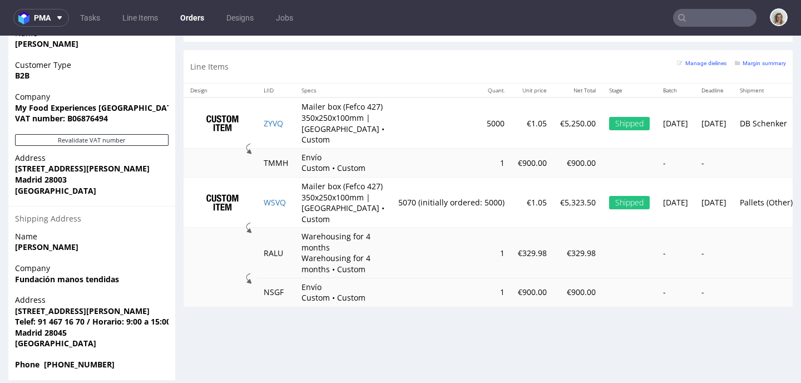
type input "alejandro.gil@myfoodxperiences.com"
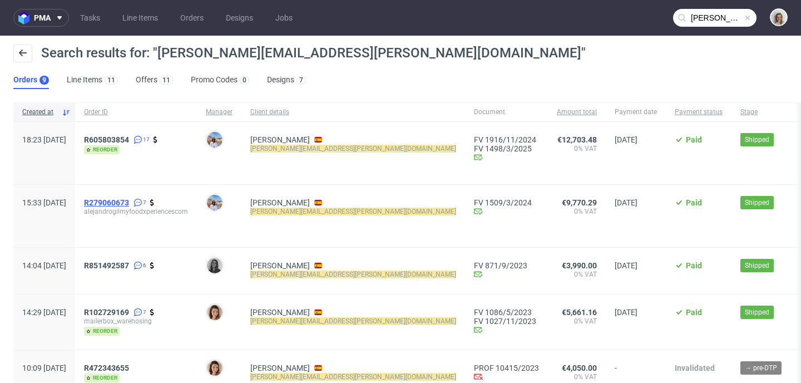
click at [129, 200] on span "R279060673" at bounding box center [106, 202] width 45 height 9
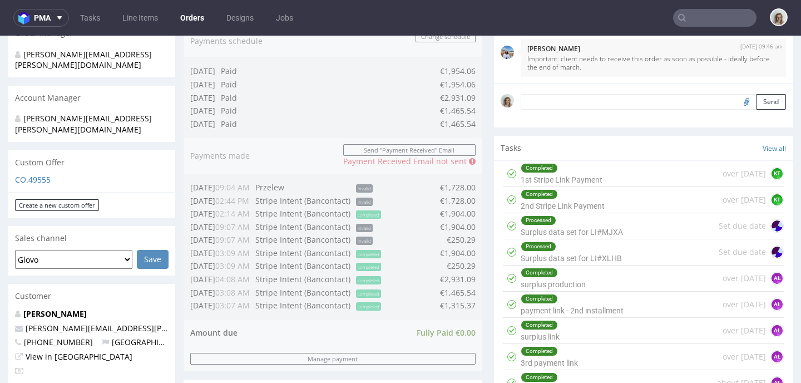
scroll to position [284, 0]
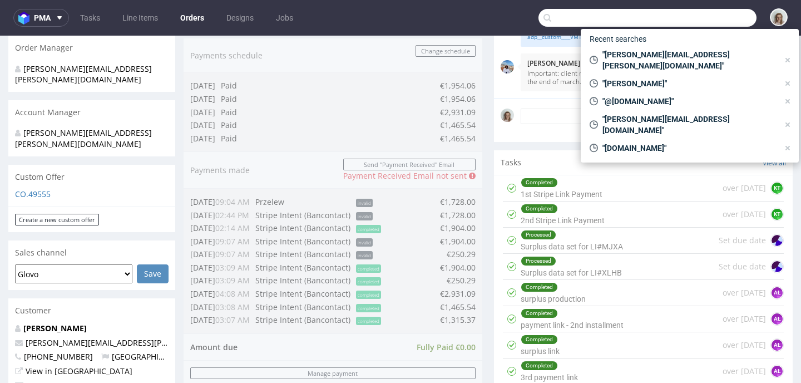
click at [695, 18] on input "text" at bounding box center [647, 18] width 218 height 18
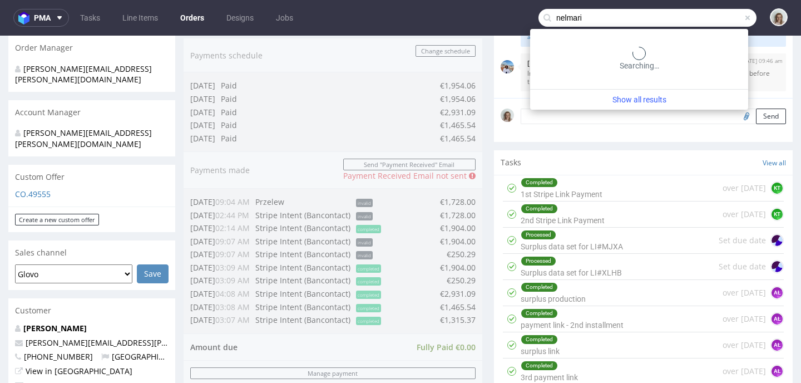
type input "nelmari"
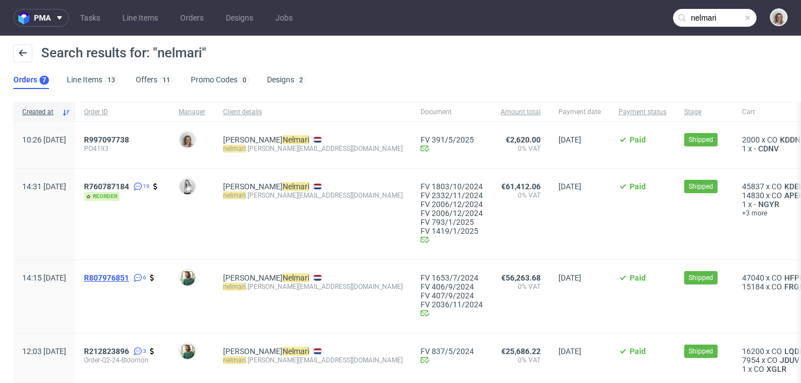
click at [129, 278] on span "R807976851" at bounding box center [106, 277] width 45 height 9
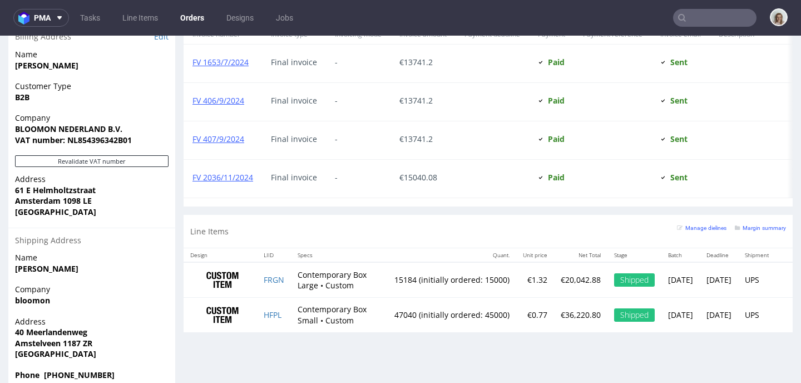
scroll to position [3, 0]
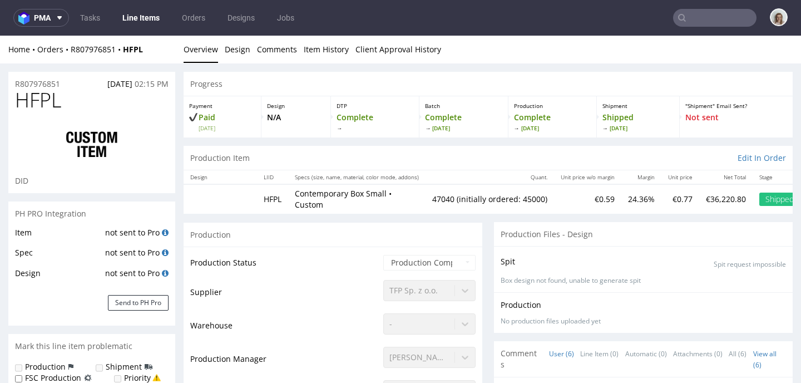
scroll to position [52, 0]
type input "47040"
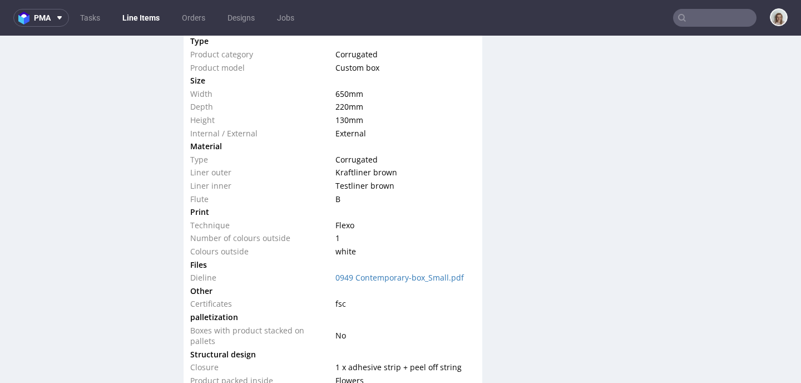
scroll to position [1096, 0]
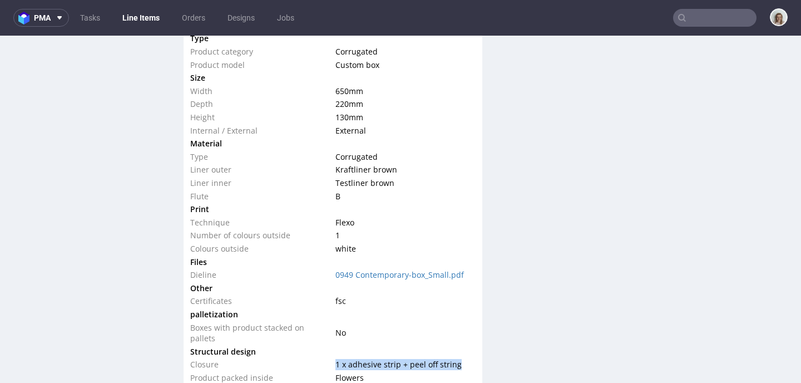
drag, startPoint x: 459, startPoint y: 351, endPoint x: 330, endPoint y: 354, distance: 129.1
click at [333, 358] on td "1 x adhesive strip + peel off string" at bounding box center [404, 364] width 142 height 13
copy span "1 x adhesive strip + peel off string"
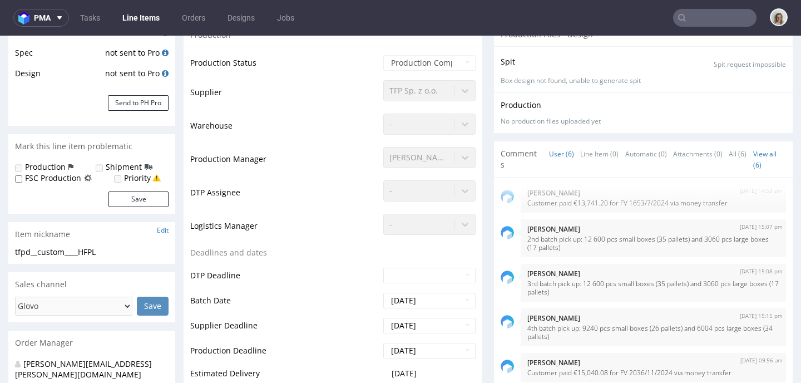
scroll to position [196, 0]
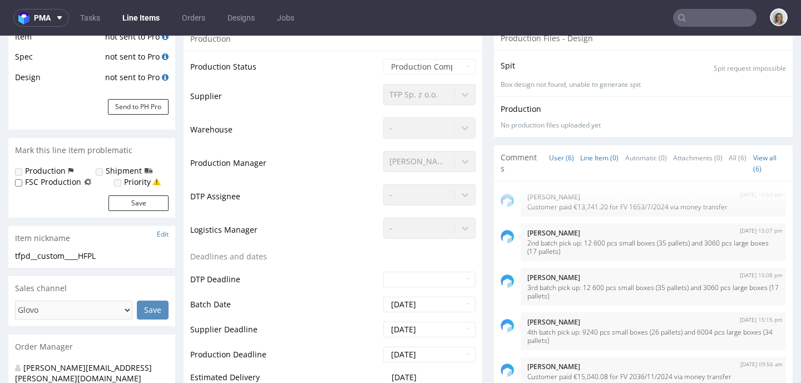
click at [594, 154] on link "Line Item (0)" at bounding box center [599, 158] width 38 height 24
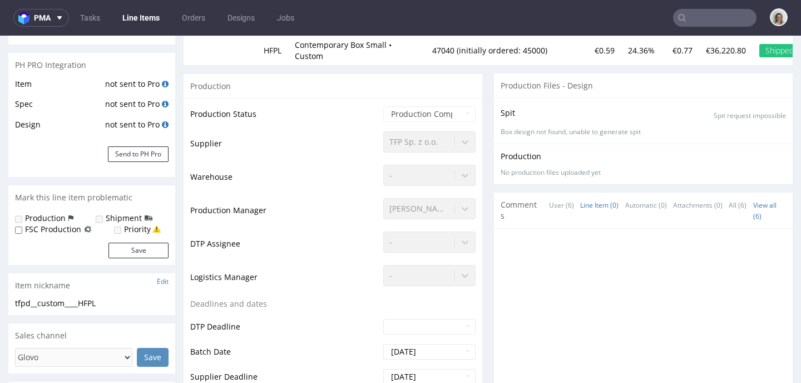
scroll to position [130, 0]
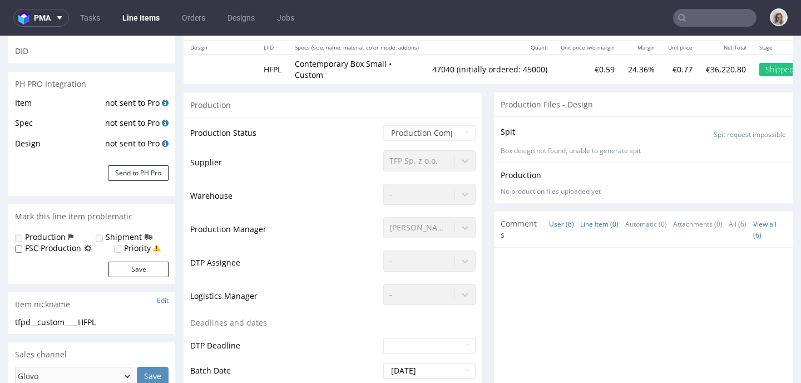
click at [549, 217] on link "User (6)" at bounding box center [561, 224] width 25 height 24
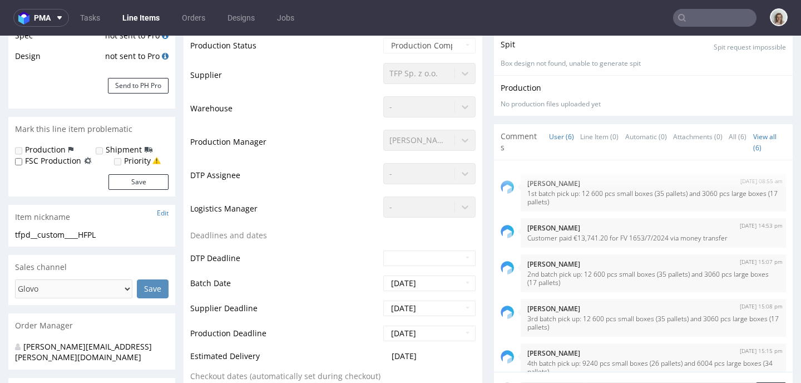
scroll to position [0, 0]
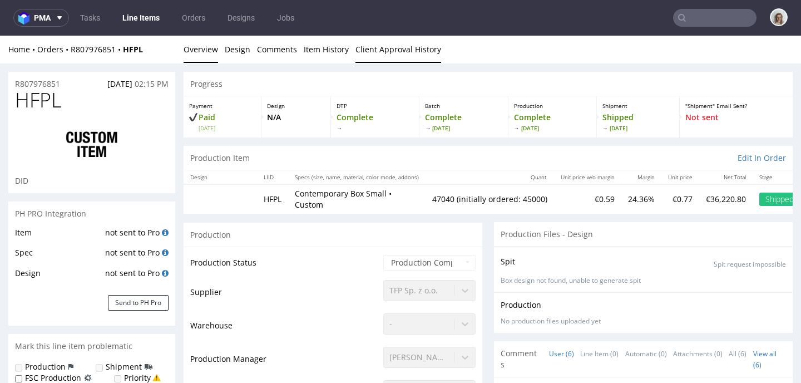
click at [415, 42] on link "Client Approval History" at bounding box center [398, 49] width 86 height 27
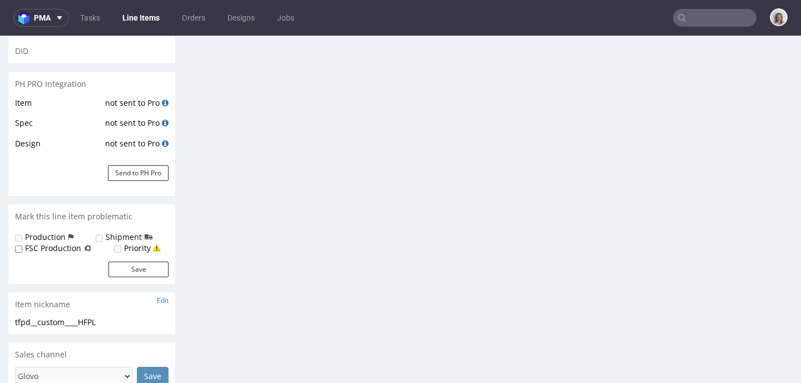
scroll to position [196, 0]
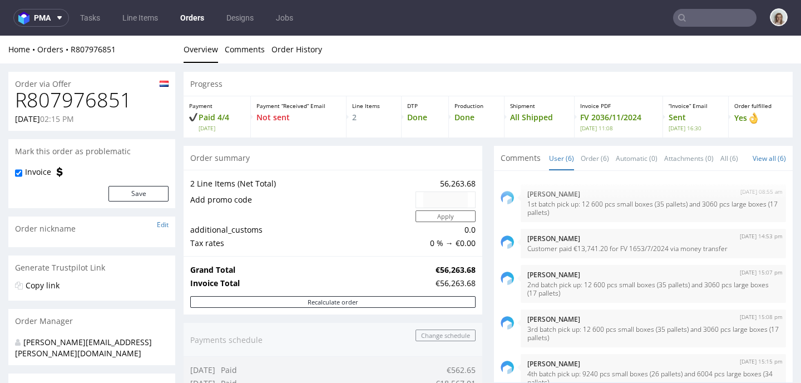
scroll to position [52, 0]
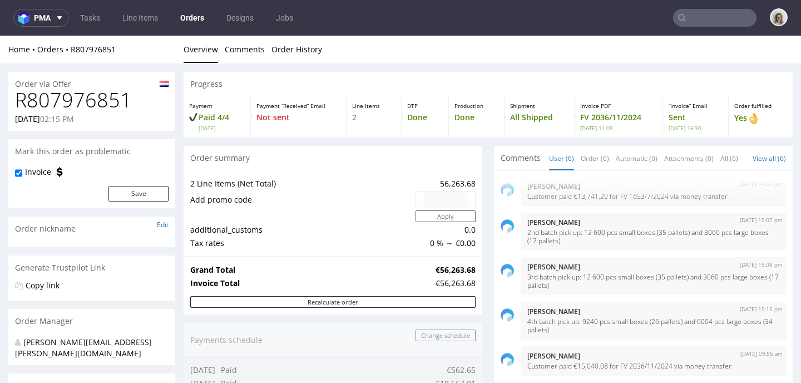
type input "nelmari"
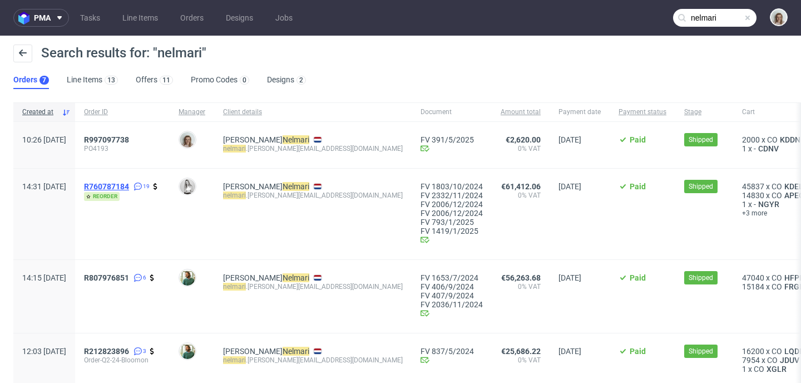
click at [129, 188] on span "R760787184" at bounding box center [106, 186] width 45 height 9
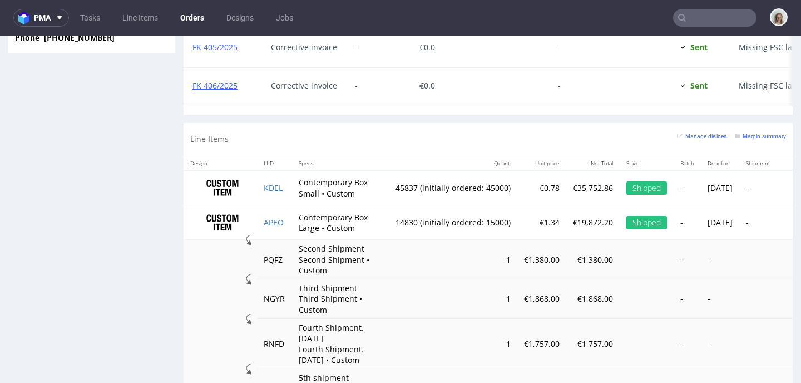
scroll to position [1032, 0]
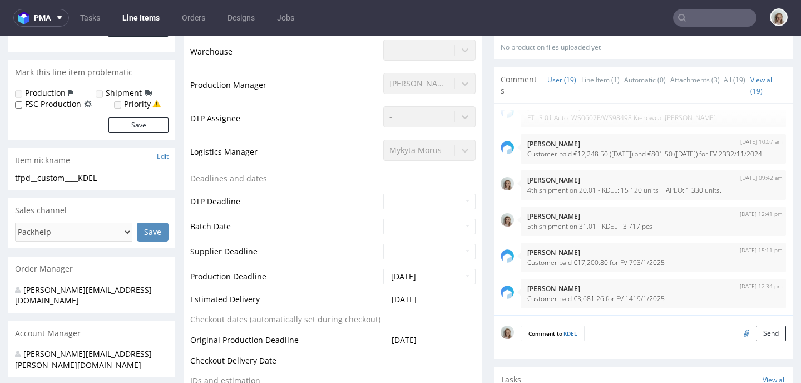
scroll to position [126, 0]
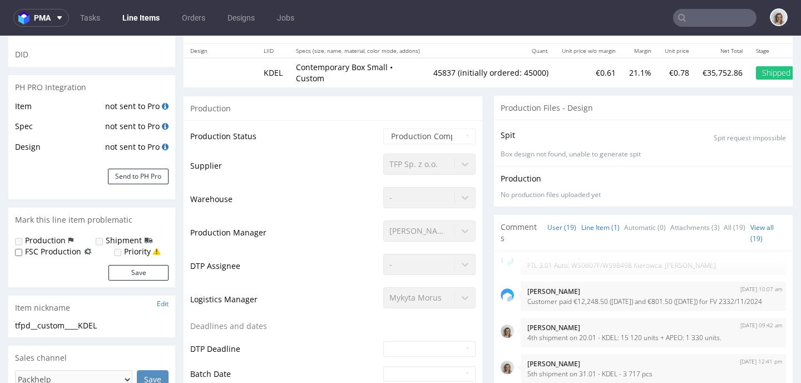
click at [594, 223] on link "Line Item (1)" at bounding box center [600, 227] width 38 height 24
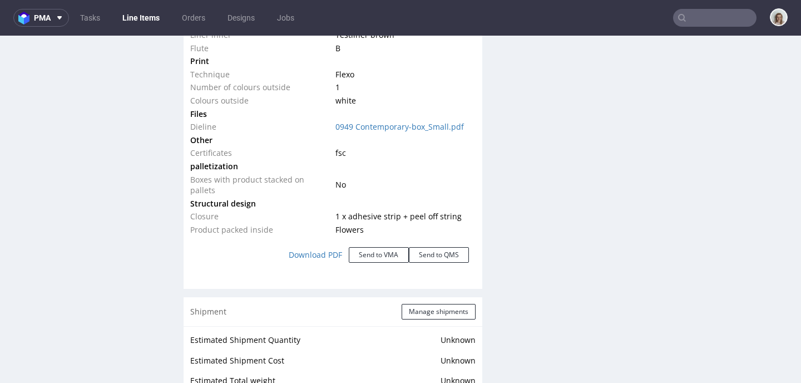
scroll to position [1227, 0]
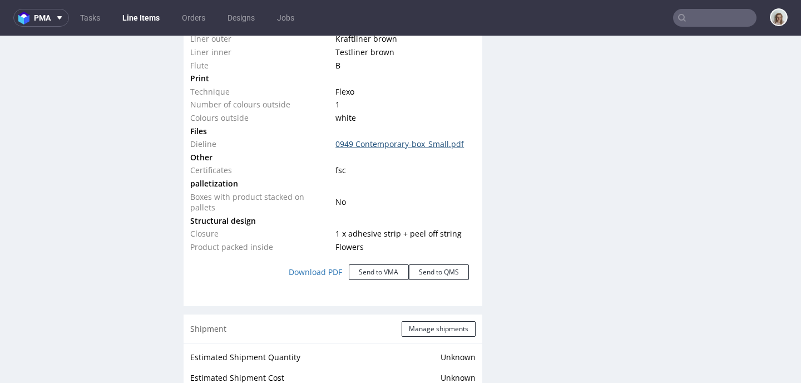
click at [370, 138] on link "0949 Contemporary-box_Small.pdf" at bounding box center [399, 143] width 128 height 11
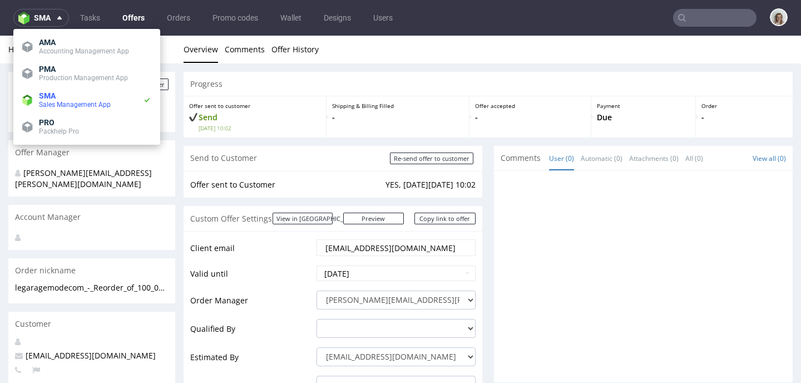
scroll to position [502, 0]
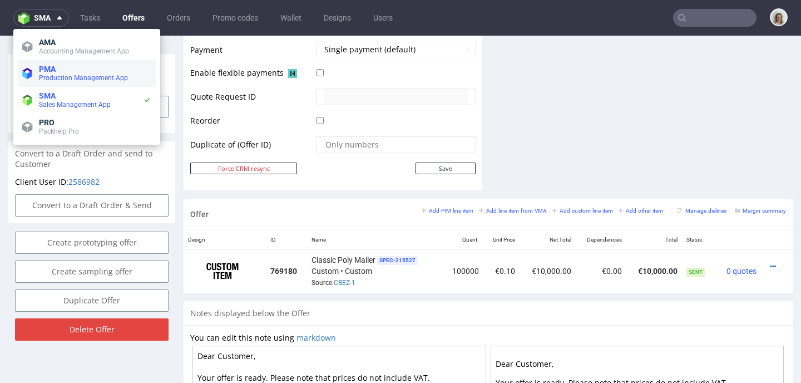
click at [46, 62] on li "PMA Production Management App" at bounding box center [87, 73] width 138 height 27
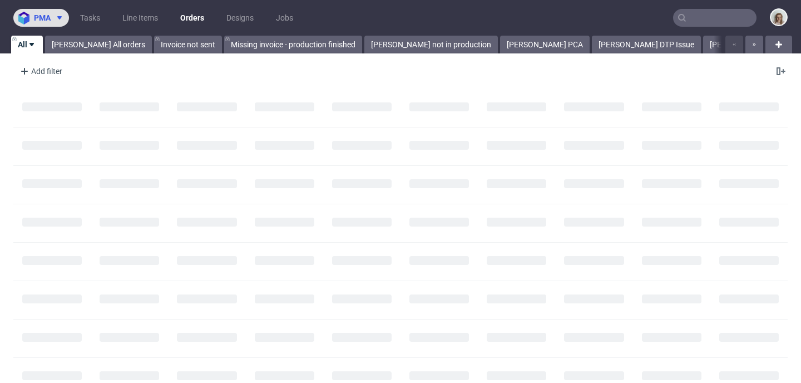
click at [44, 22] on button "pma" at bounding box center [41, 18] width 56 height 18
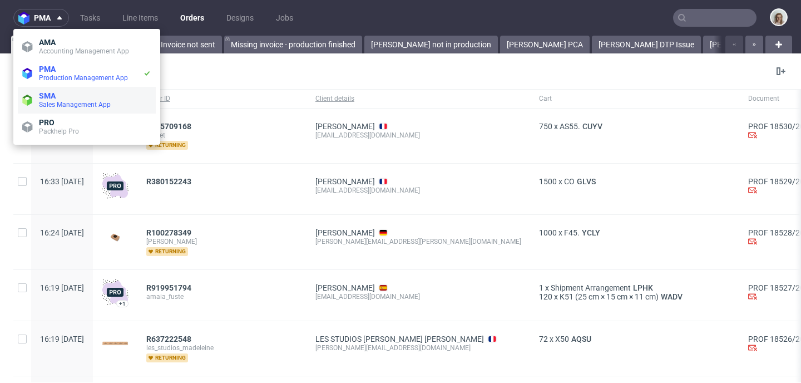
click at [51, 95] on span "SMA" at bounding box center [47, 95] width 17 height 9
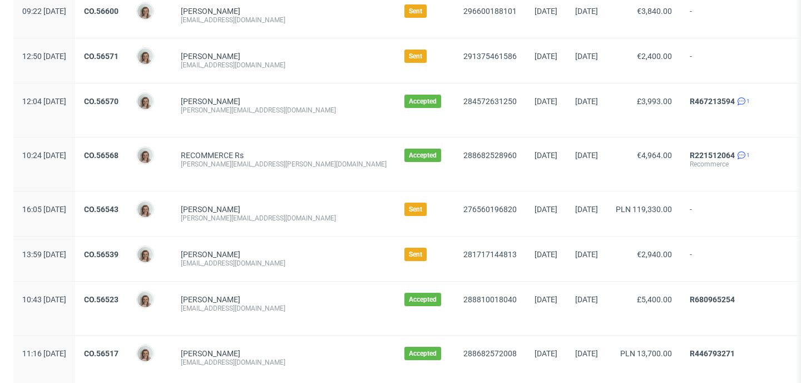
scroll to position [388, 0]
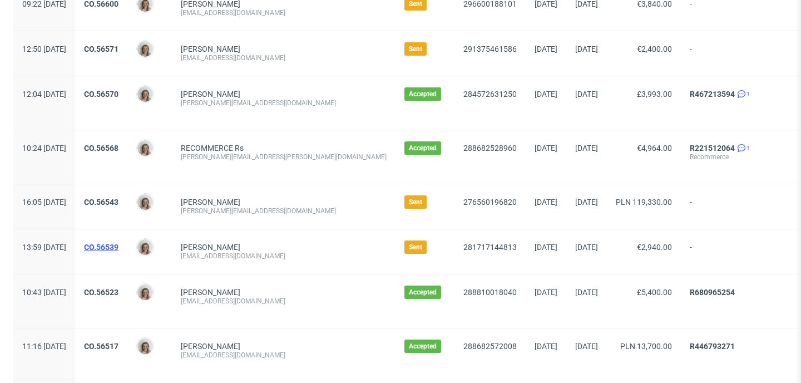
click at [118, 243] on link "CO.56539" at bounding box center [101, 247] width 34 height 9
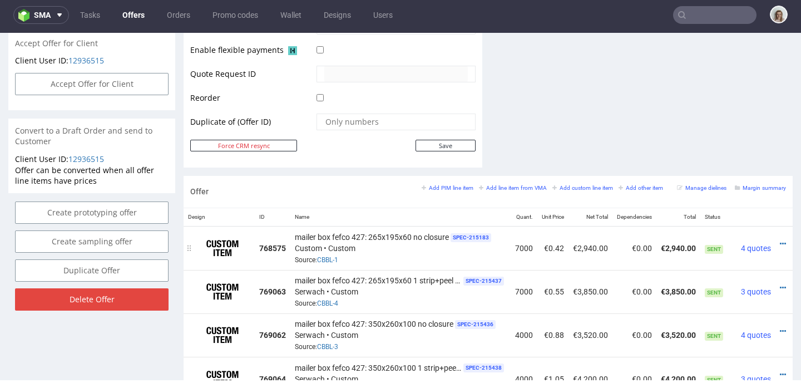
scroll to position [523, 0]
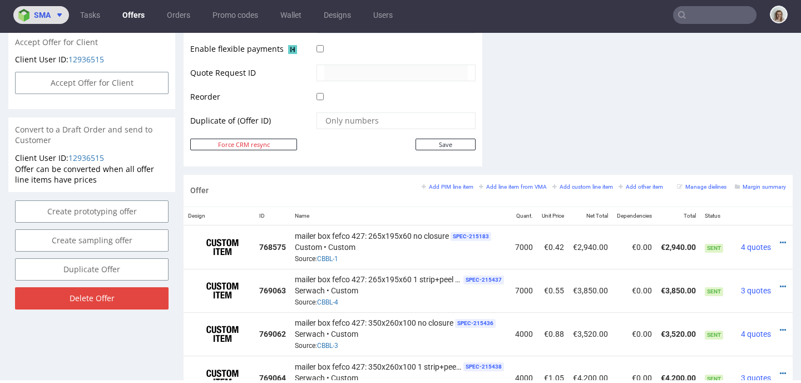
click at [52, 18] on span at bounding box center [57, 15] width 13 height 9
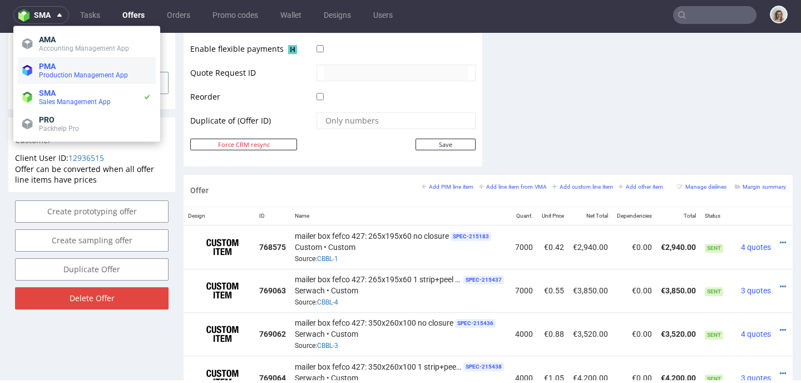
click at [51, 74] on span "Production Management App" at bounding box center [83, 75] width 89 height 8
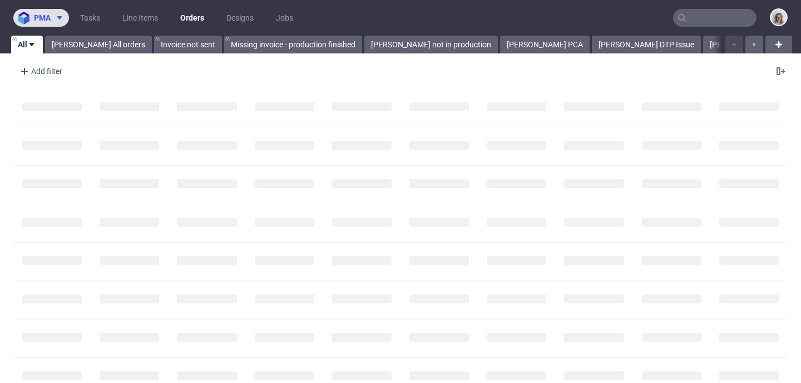
click at [56, 10] on button "pma" at bounding box center [41, 18] width 56 height 18
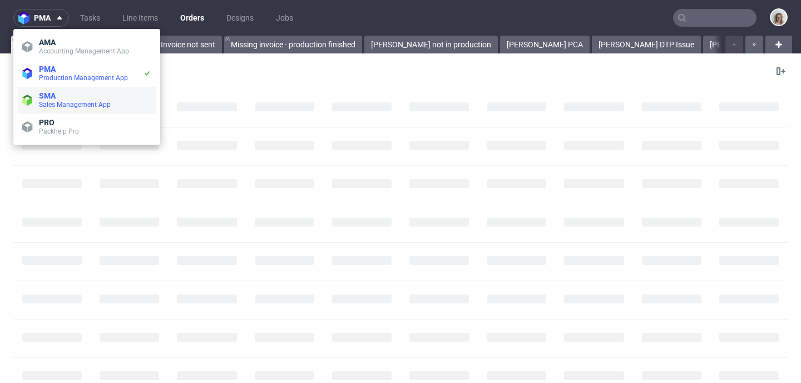
click at [55, 102] on span "Sales Management App" at bounding box center [75, 105] width 72 height 8
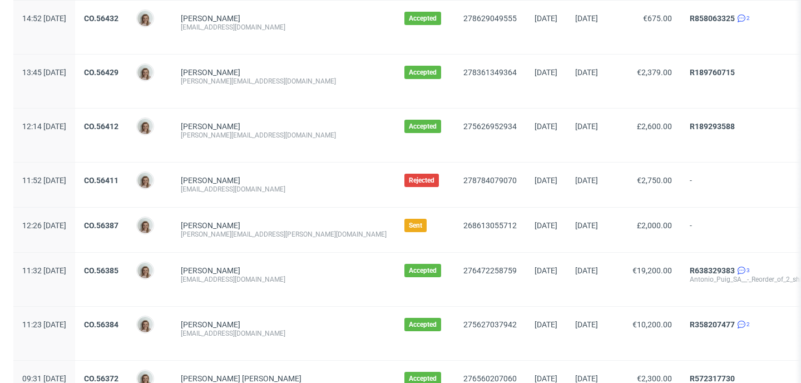
scroll to position [1157, 0]
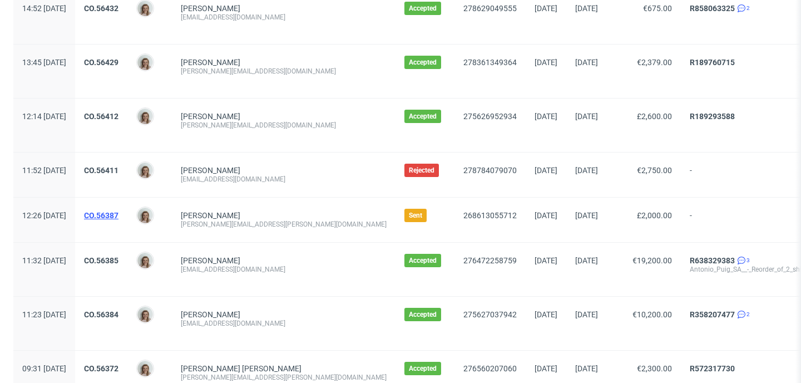
click at [118, 212] on link "CO.56387" at bounding box center [101, 215] width 34 height 9
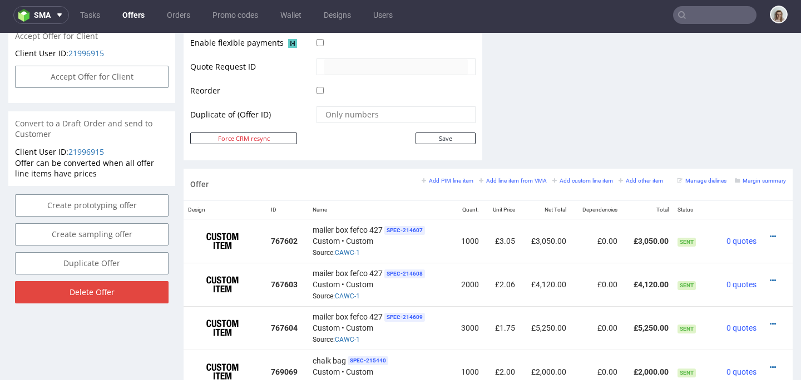
scroll to position [494, 0]
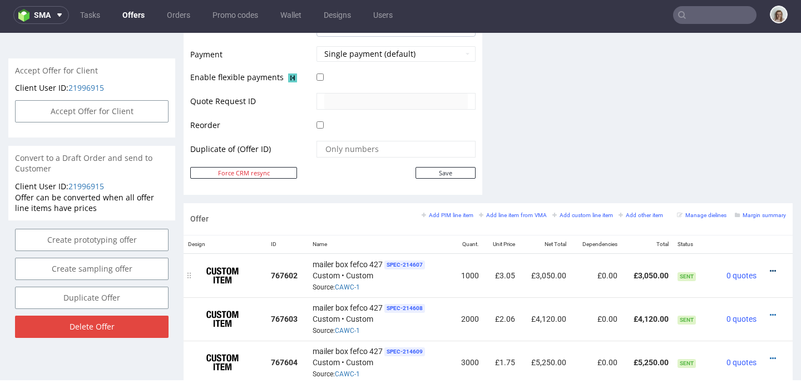
click at [770, 268] on icon at bounding box center [773, 271] width 6 height 8
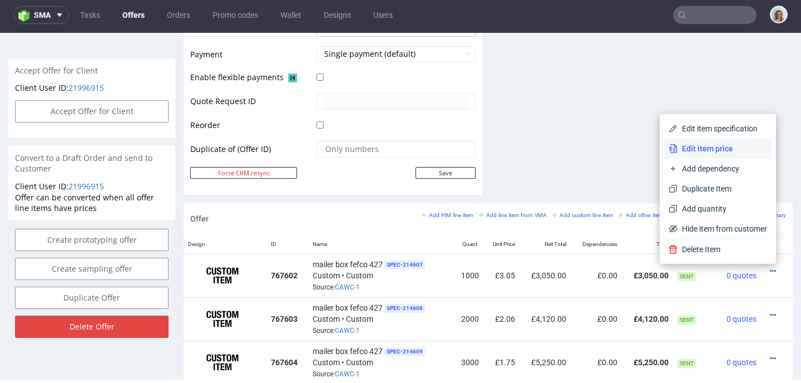
click at [732, 140] on li "Edit item price" at bounding box center [717, 148] width 107 height 20
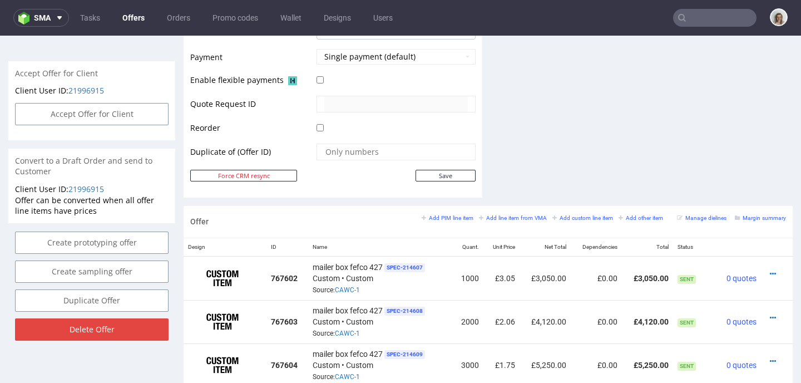
scroll to position [0, 0]
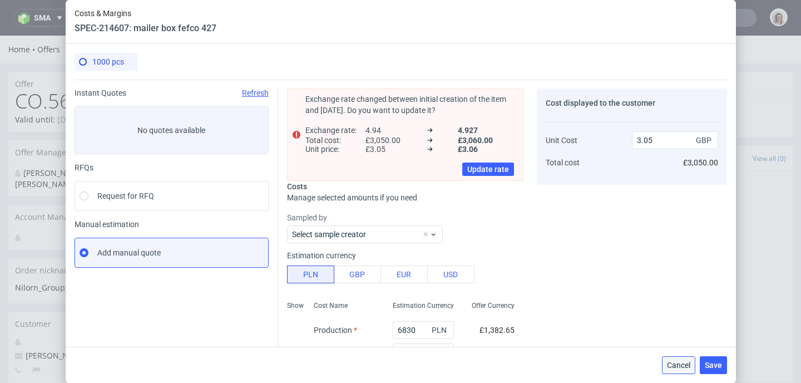
click at [678, 356] on button "Cancel" at bounding box center [678, 365] width 33 height 18
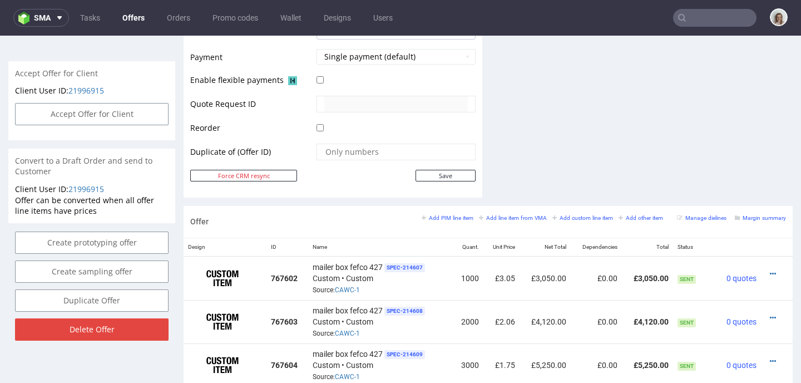
scroll to position [516, 0]
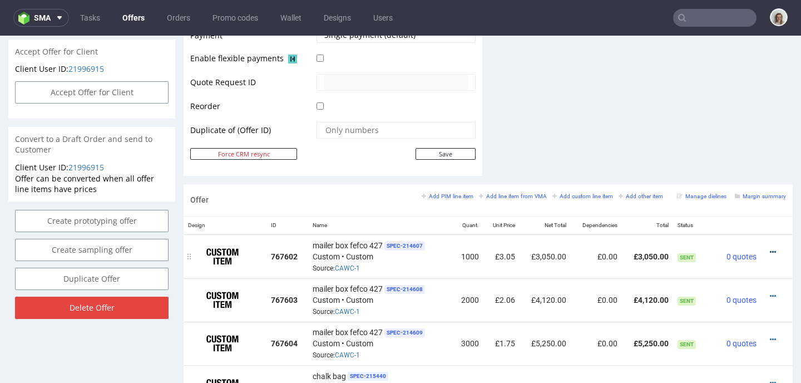
click at [770, 249] on icon at bounding box center [773, 252] width 6 height 8
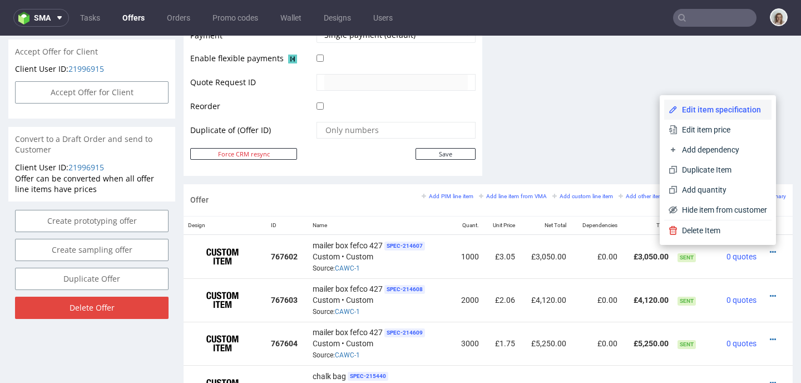
click at [726, 112] on span "Edit item specification" at bounding box center [722, 109] width 90 height 11
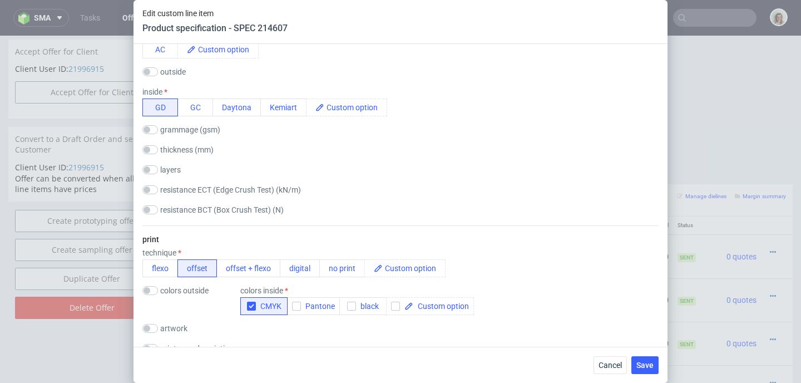
scroll to position [507, 0]
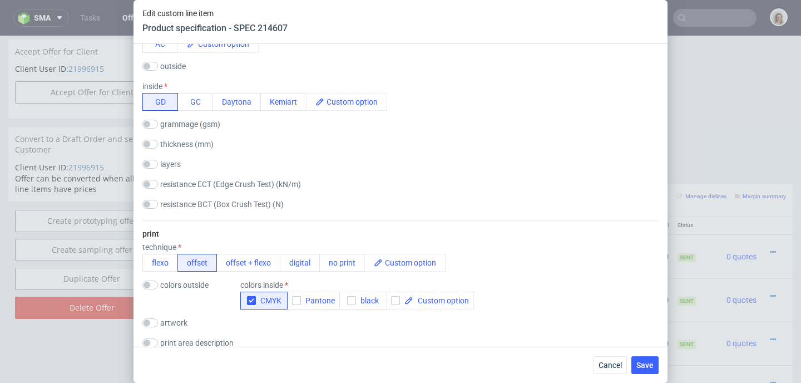
click at [81, 348] on div "Edit custom line item Product specification - SPEC 214607 Supplier Adams Packag…" at bounding box center [400, 191] width 801 height 383
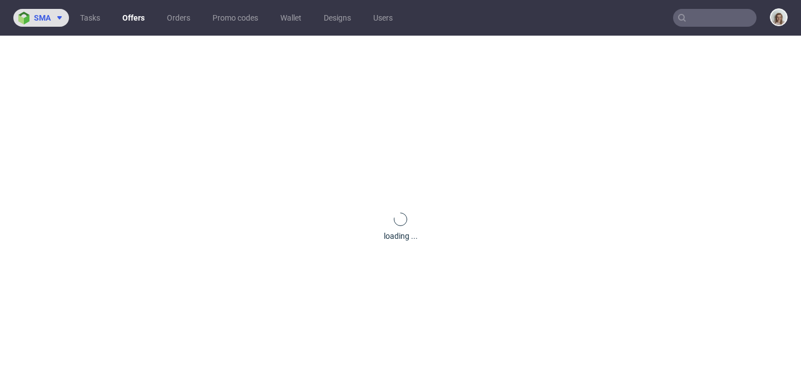
click at [54, 16] on span at bounding box center [57, 17] width 13 height 9
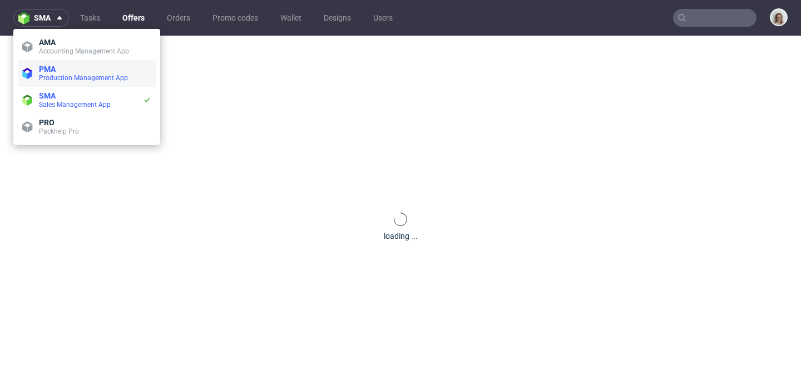
click at [67, 61] on li "PMA Production Management App" at bounding box center [87, 73] width 138 height 27
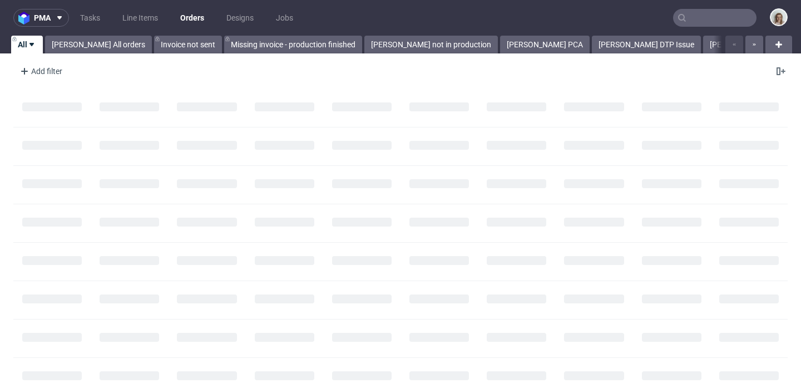
click at [685, 22] on input "text" at bounding box center [714, 18] width 83 height 18
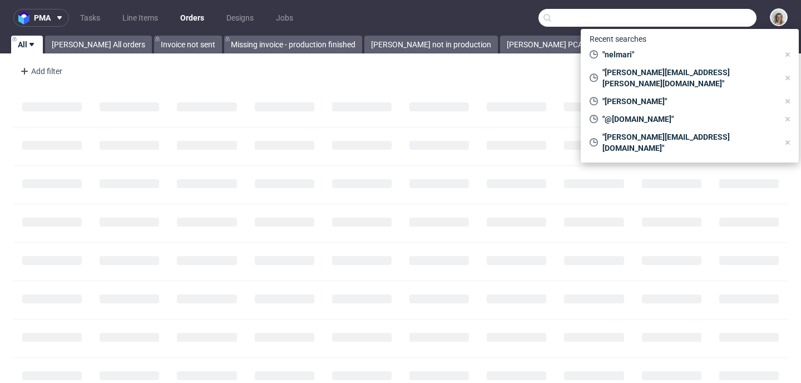
paste input "JNDP"
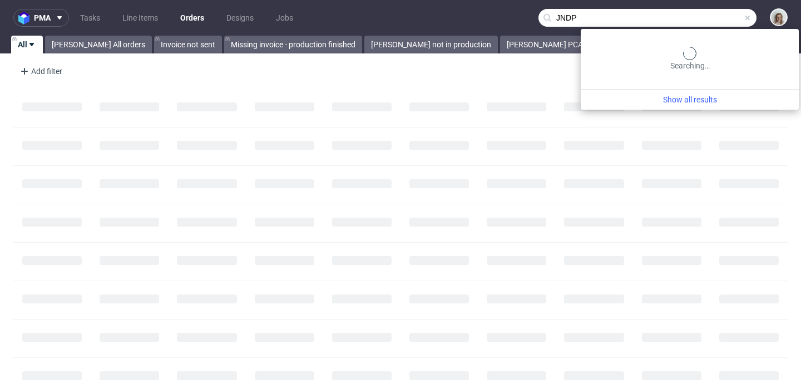
type input "JNDP"
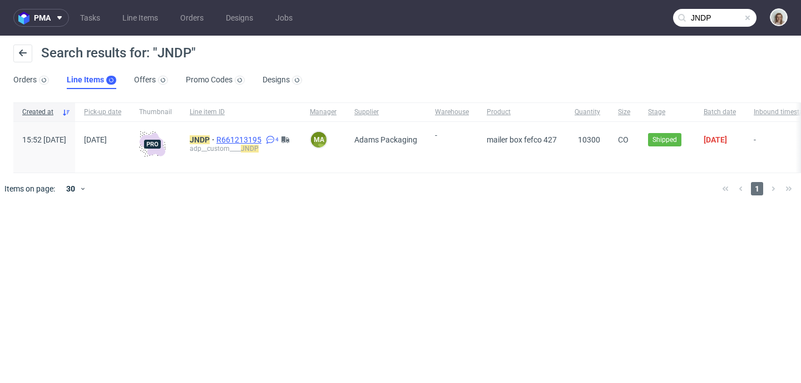
click at [264, 138] on span "R661213195" at bounding box center [239, 139] width 47 height 9
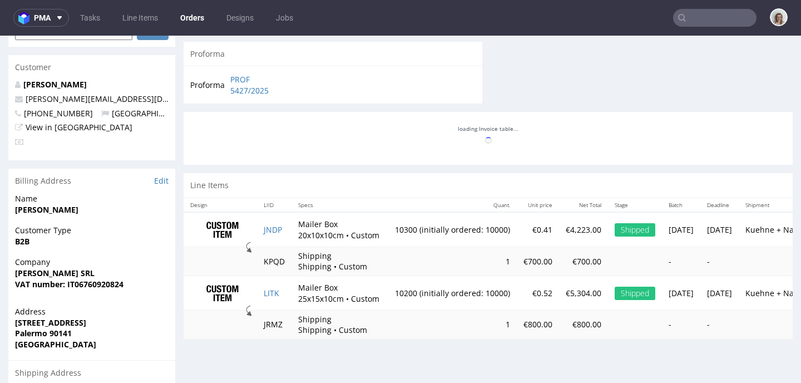
scroll to position [176, 0]
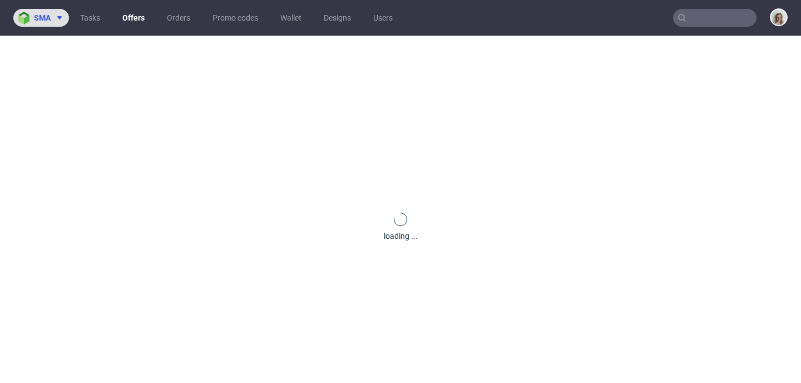
click at [41, 16] on span "sma" at bounding box center [42, 18] width 17 height 8
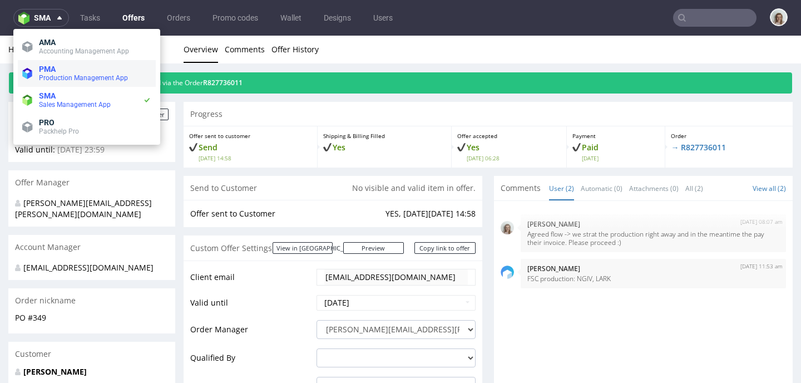
click at [63, 71] on span "PMA" at bounding box center [95, 69] width 112 height 9
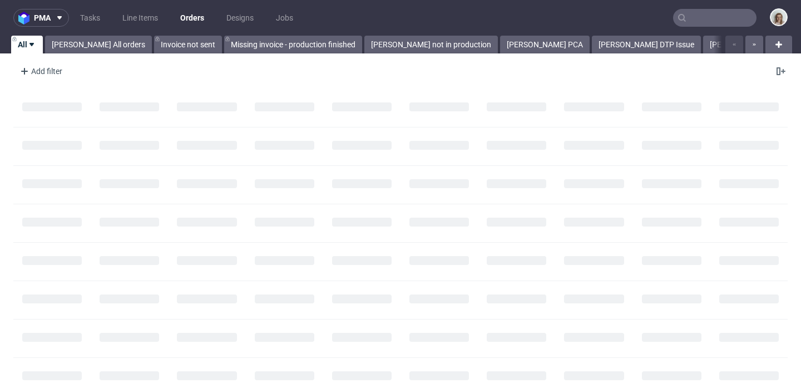
click at [690, 17] on input "text" at bounding box center [714, 18] width 83 height 18
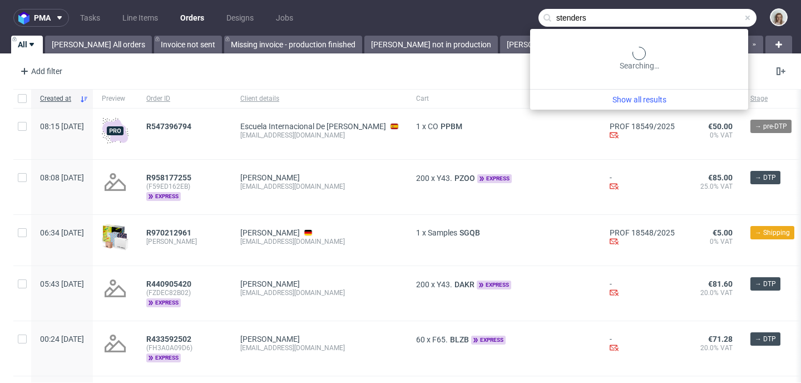
type input "stenders"
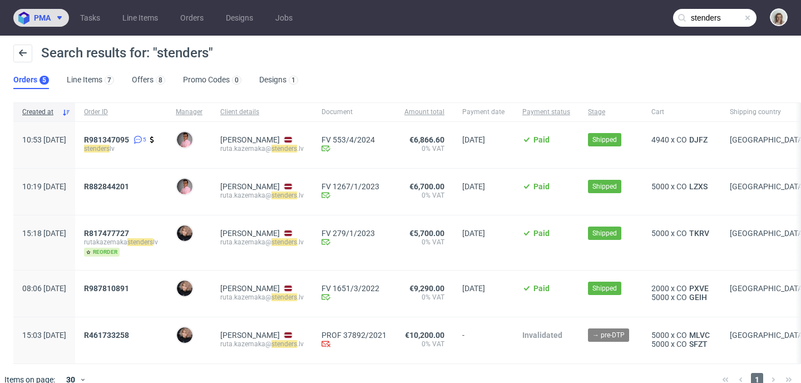
click at [43, 19] on span "pma" at bounding box center [42, 18] width 17 height 8
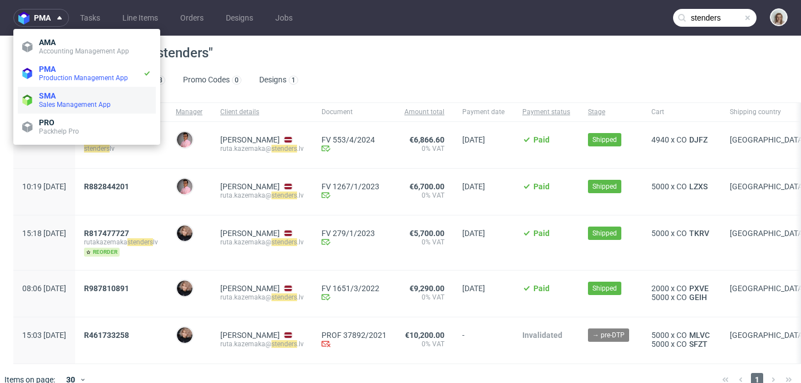
click at [79, 98] on span "SMA" at bounding box center [95, 95] width 112 height 9
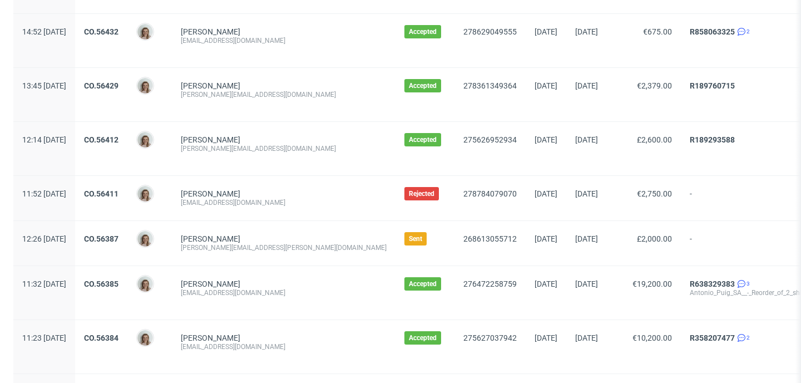
scroll to position [1322, 0]
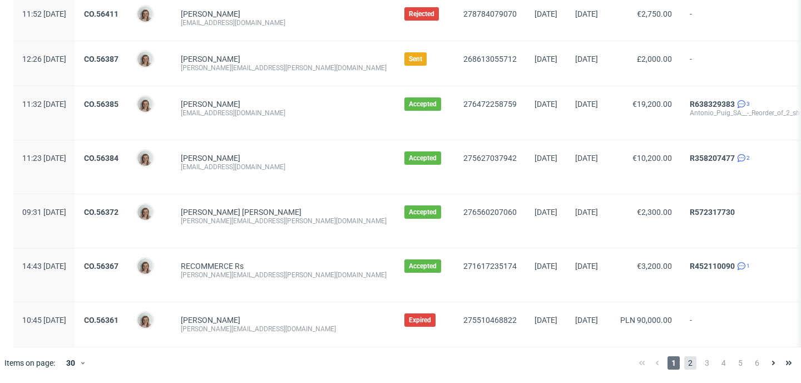
click at [684, 368] on span "2" at bounding box center [690, 362] width 12 height 13
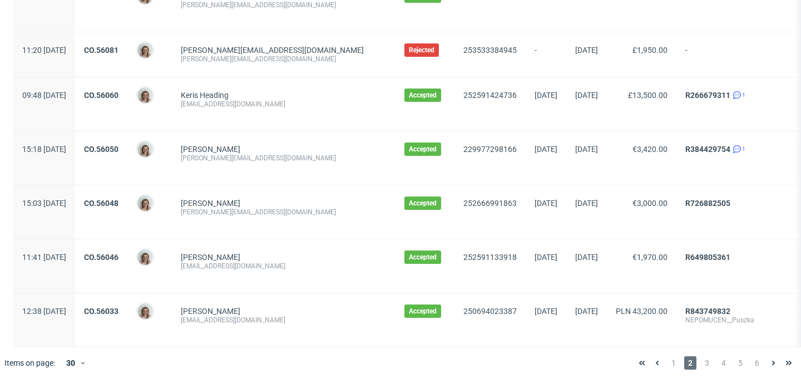
scroll to position [1330, 0]
click at [667, 363] on span "1" at bounding box center [673, 362] width 12 height 13
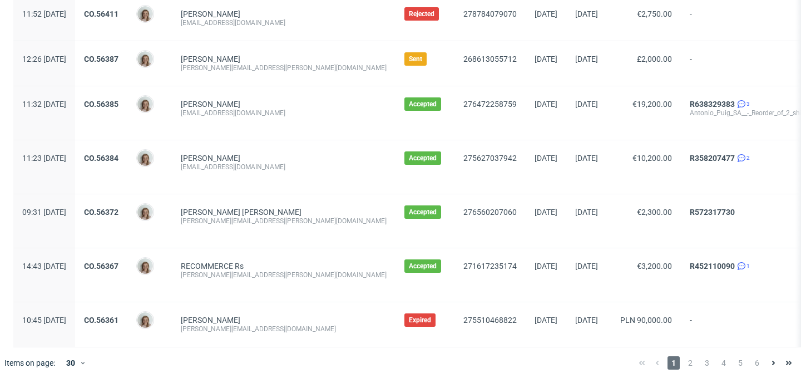
scroll to position [1322, 0]
click at [686, 362] on span "2" at bounding box center [690, 362] width 12 height 13
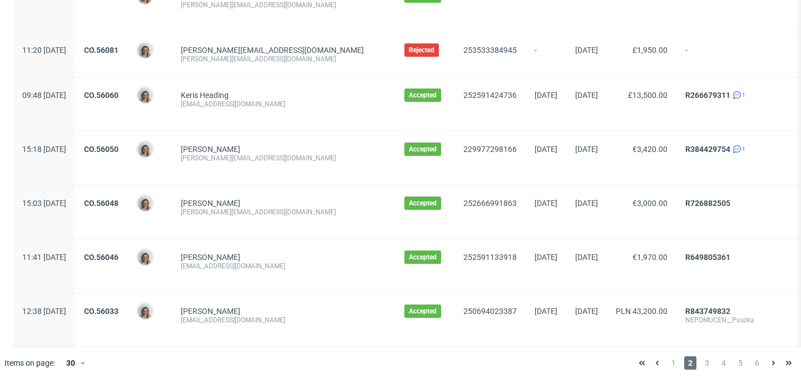
scroll to position [1330, 0]
click at [701, 364] on span "3" at bounding box center [707, 362] width 12 height 13
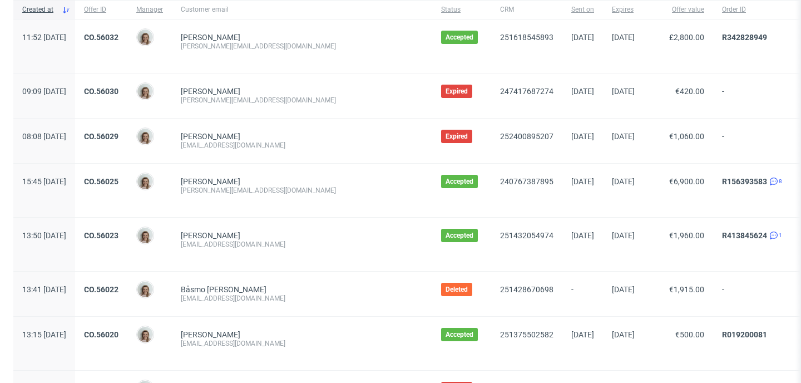
scroll to position [96, 0]
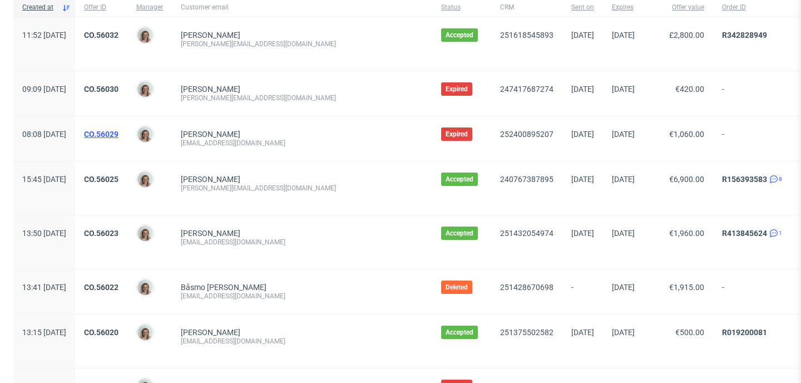
click at [118, 133] on link "CO.56029" at bounding box center [101, 134] width 34 height 9
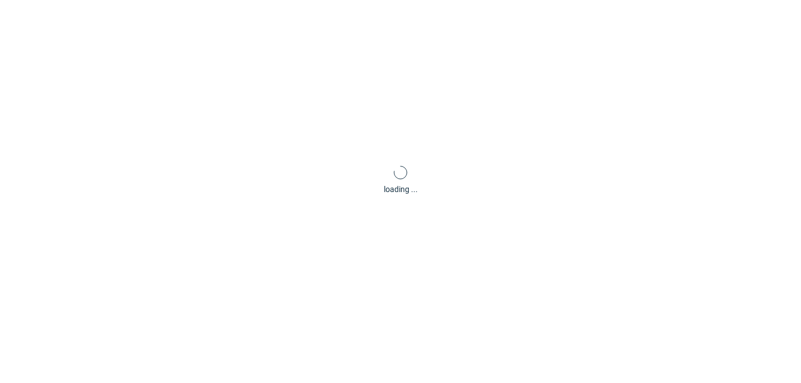
scroll to position [3, 0]
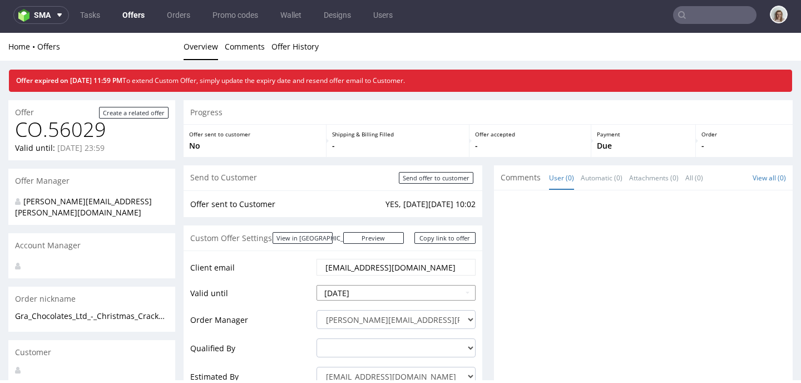
click at [390, 294] on input "[DATE]" at bounding box center [395, 293] width 159 height 16
type input "[DATE]"
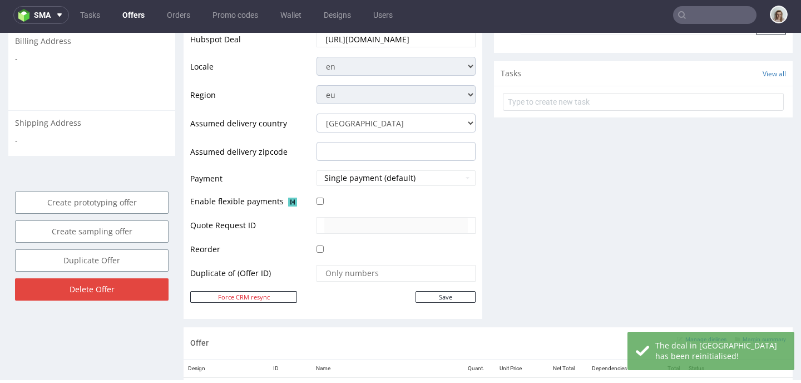
scroll to position [400, 0]
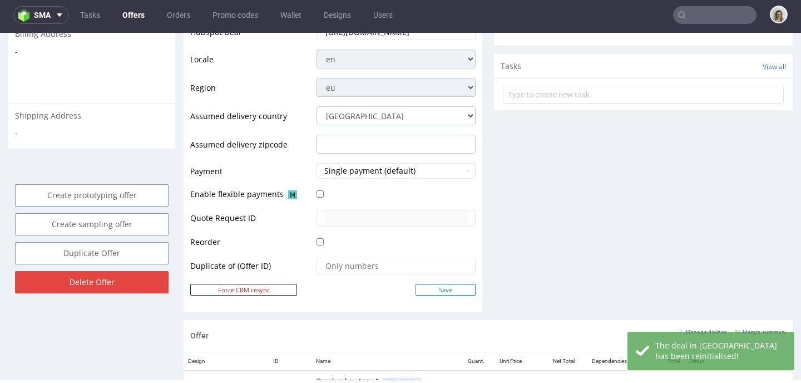
click at [457, 290] on input "Save" at bounding box center [445, 290] width 60 height 12
type input "In progress..."
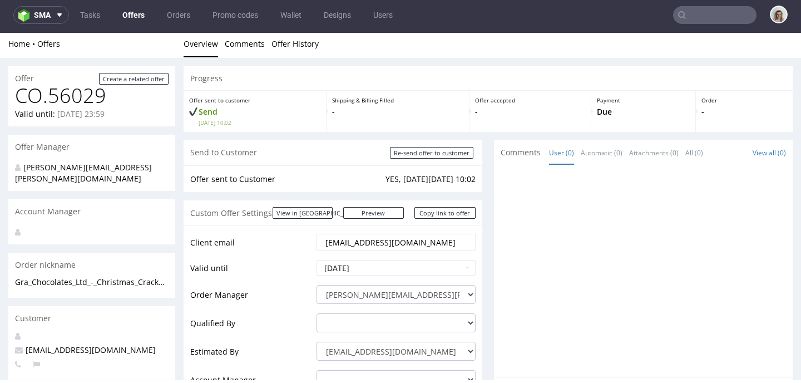
scroll to position [0, 0]
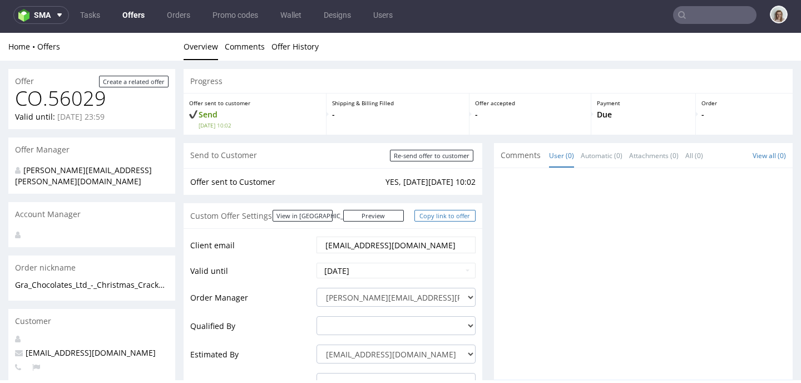
click at [441, 212] on link "Copy link to offer" at bounding box center [444, 216] width 61 height 12
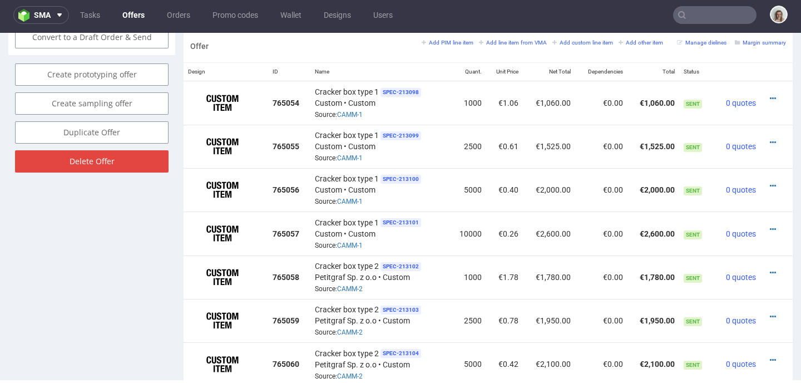
scroll to position [754, 0]
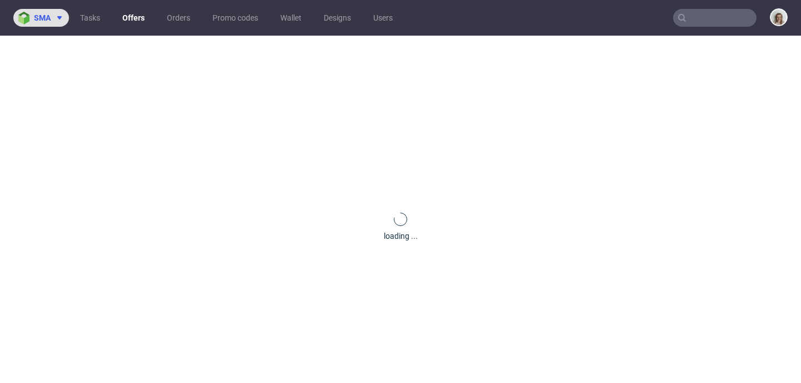
click at [45, 20] on span "sma" at bounding box center [42, 18] width 17 height 8
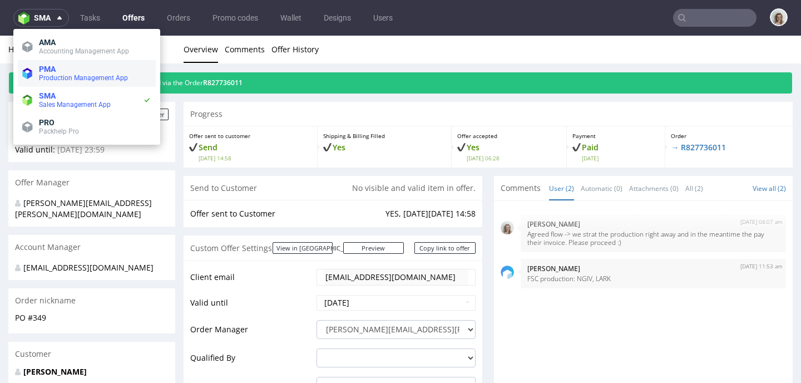
click at [64, 80] on span "Production Management App" at bounding box center [83, 78] width 89 height 8
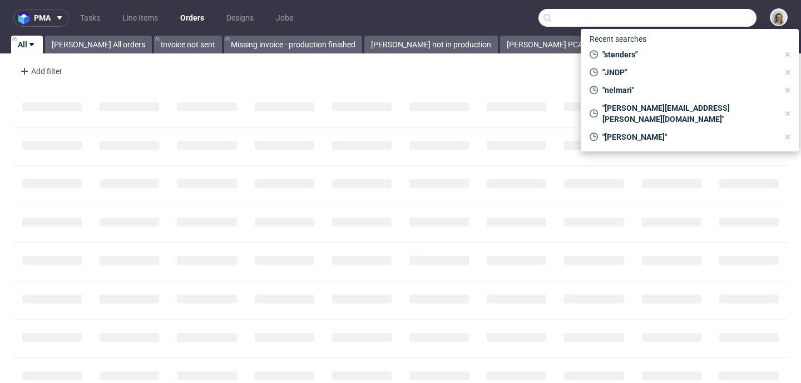
click at [704, 22] on input "text" at bounding box center [647, 18] width 218 height 18
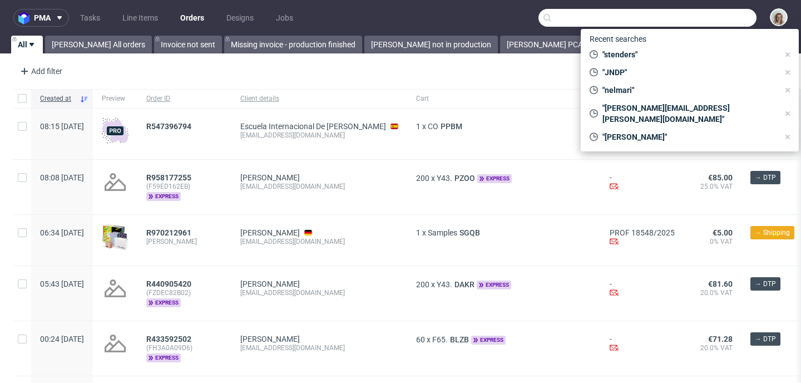
paste input "[PERSON_NAME][EMAIL_ADDRESS][PERSON_NAME][DOMAIN_NAME]"
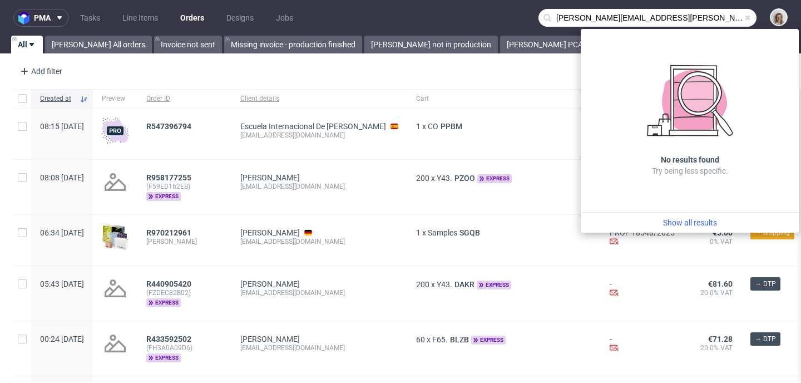
drag, startPoint x: 596, startPoint y: 18, endPoint x: 527, endPoint y: 18, distance: 69.5
click at [528, 18] on nav "pma Tasks Line Items Orders Designs Jobs [PERSON_NAME][EMAIL_ADDRESS][PERSON_NA…" at bounding box center [400, 18] width 801 height 36
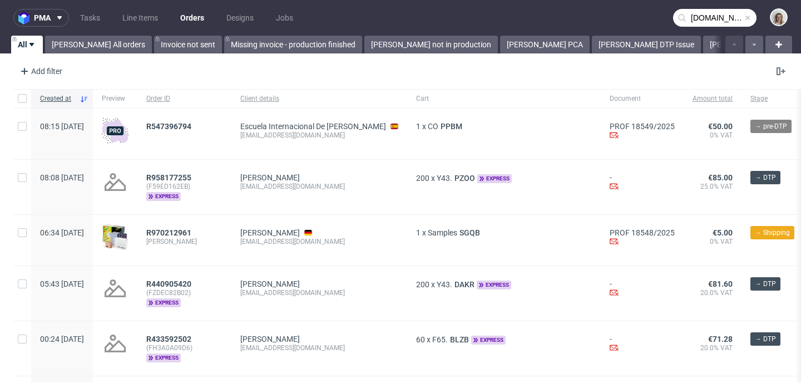
type input "[DOMAIN_NAME]"
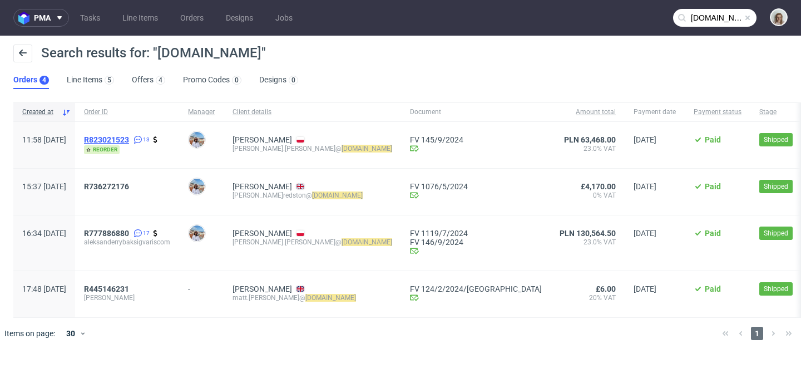
click at [129, 138] on span "R823021523" at bounding box center [106, 139] width 45 height 9
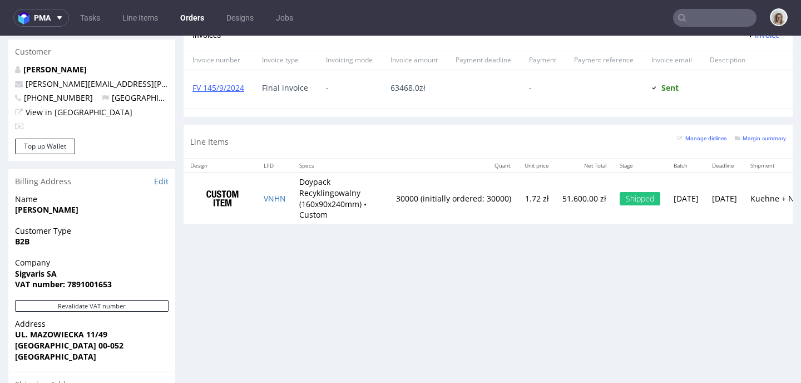
scroll to position [581, 0]
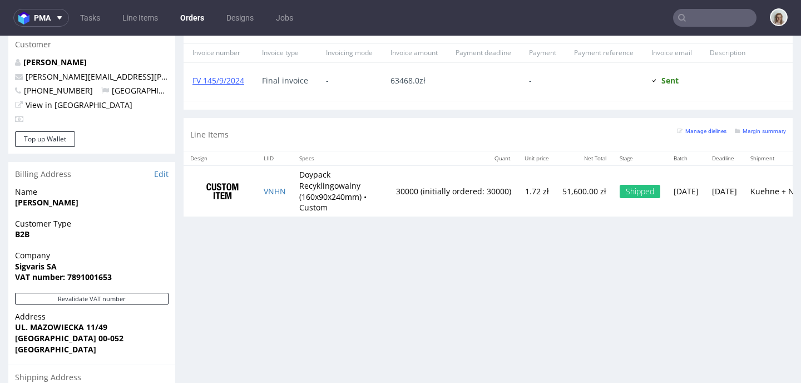
type input "[DOMAIN_NAME]"
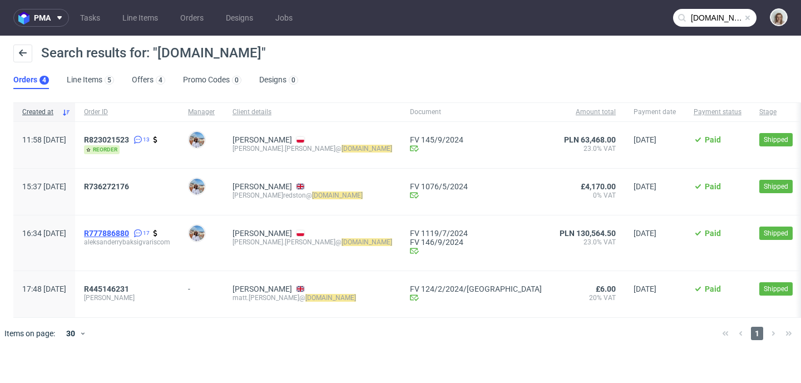
click at [129, 231] on span "R777886880" at bounding box center [106, 233] width 45 height 9
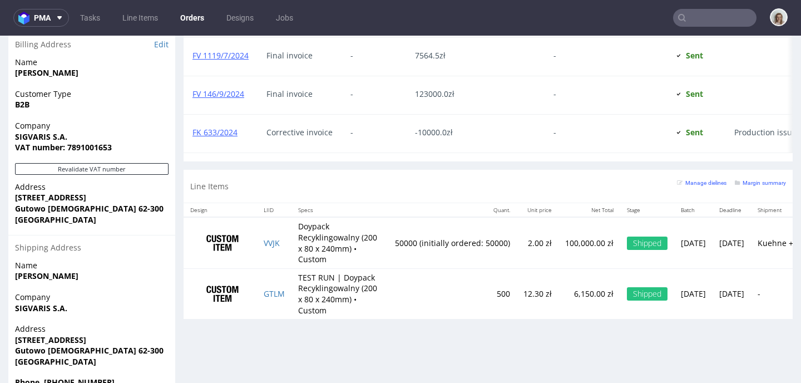
scroll to position [687, 0]
